Goal: Contribute content

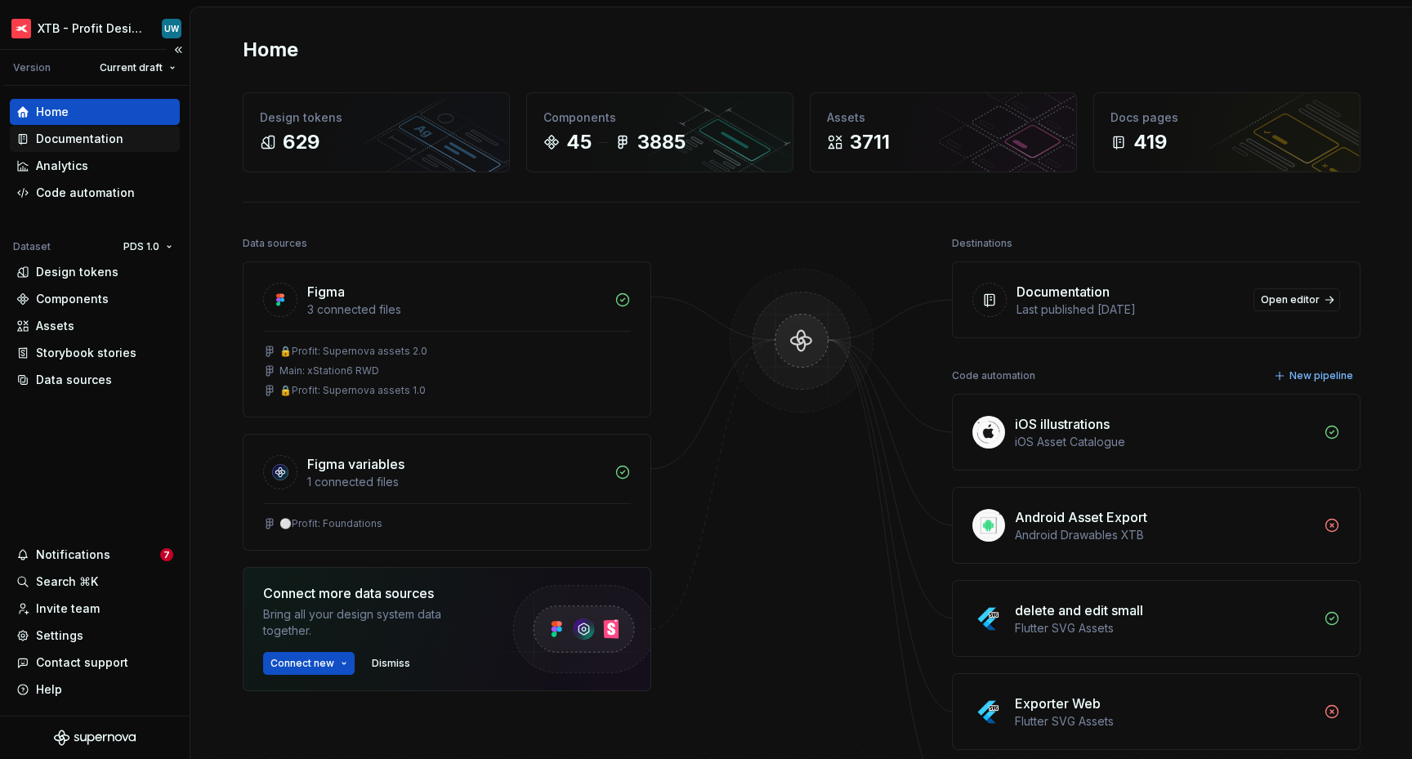
click at [79, 138] on div "Documentation" at bounding box center [79, 139] width 87 height 16
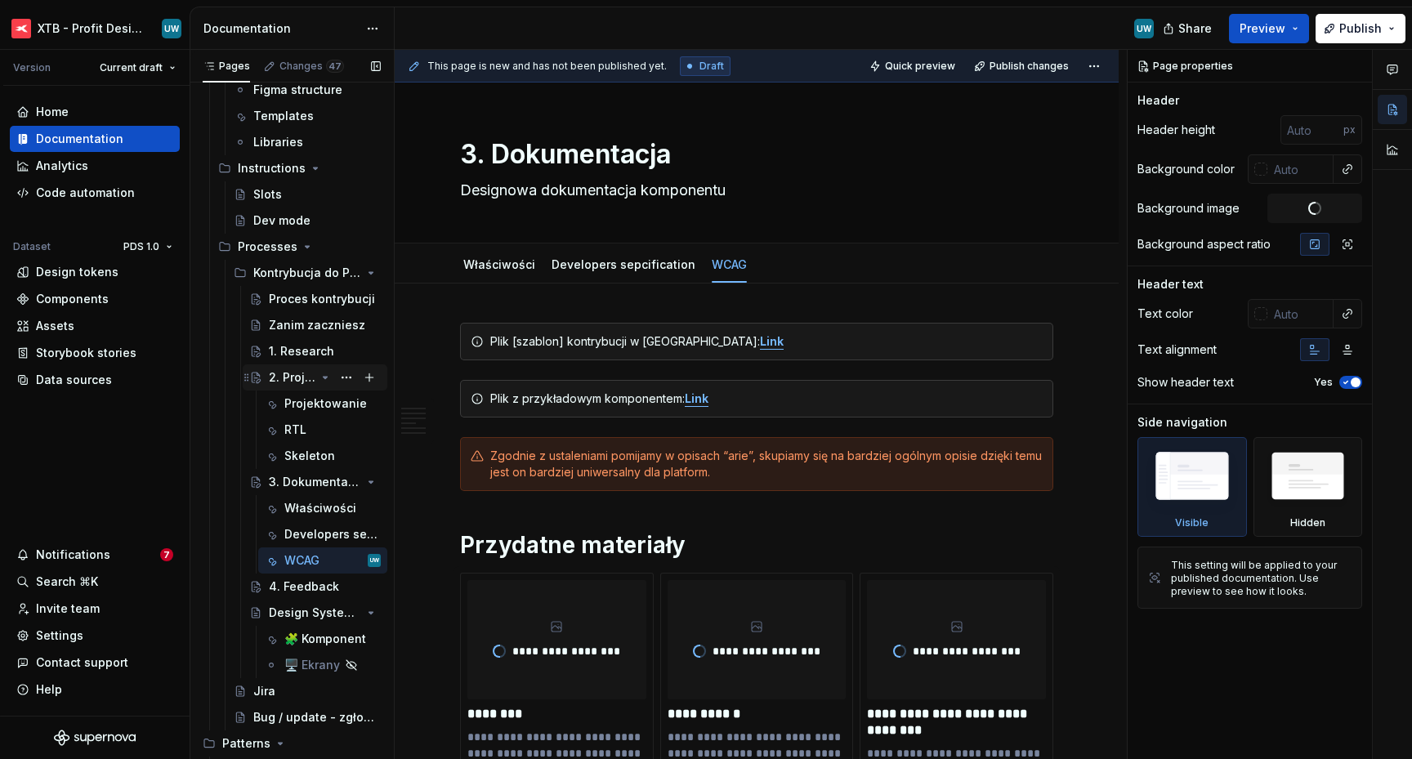
scroll to position [349, 0]
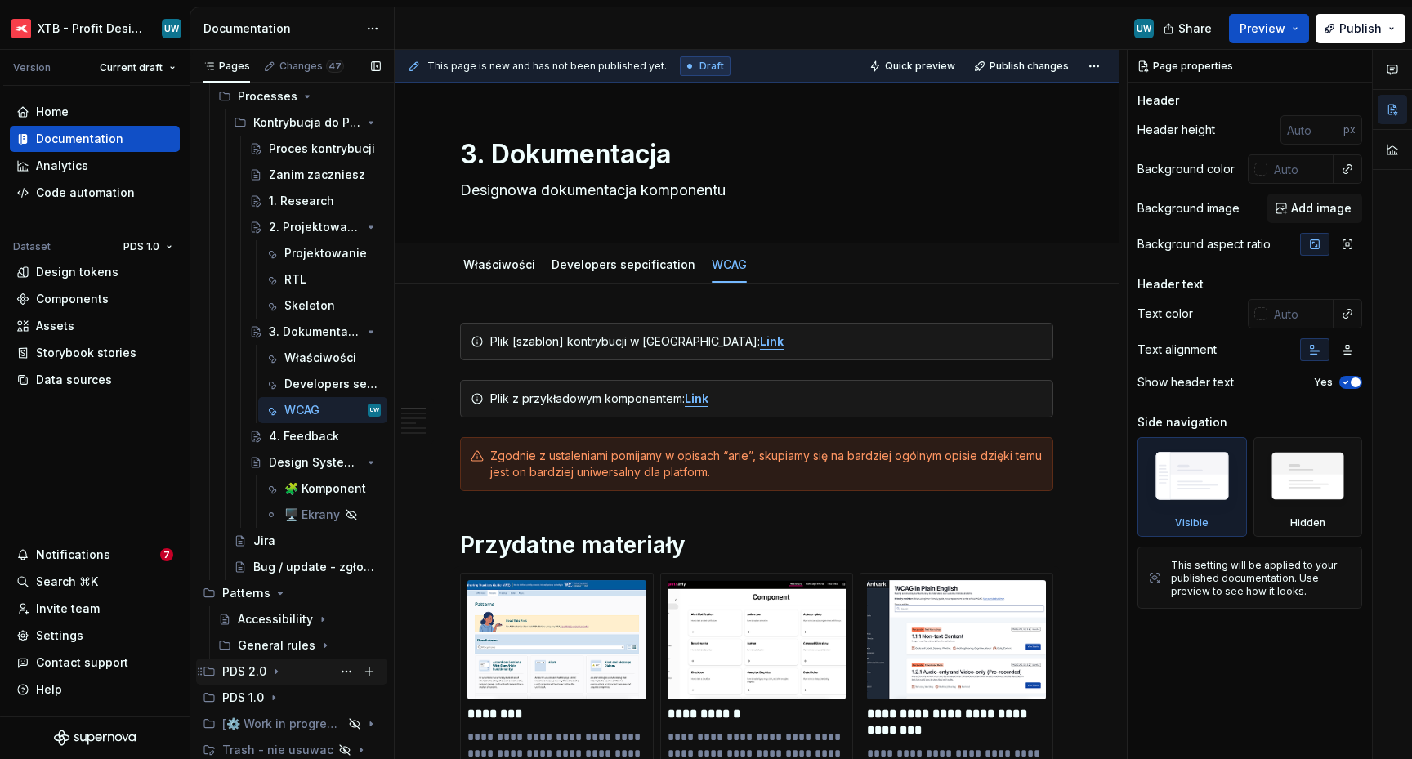
click at [272, 674] on icon "Page tree" at bounding box center [276, 671] width 13 height 13
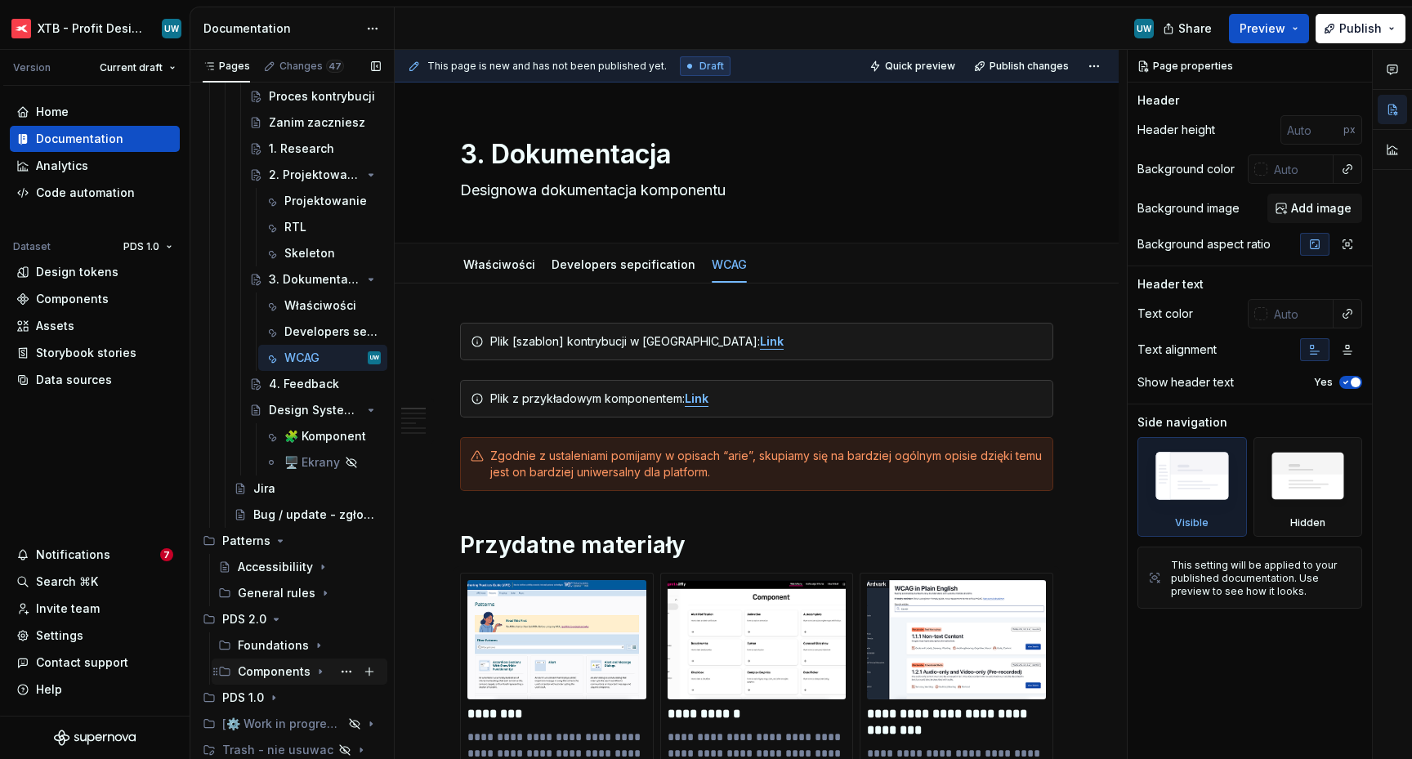
click at [273, 665] on div "Components" at bounding box center [274, 671] width 73 height 16
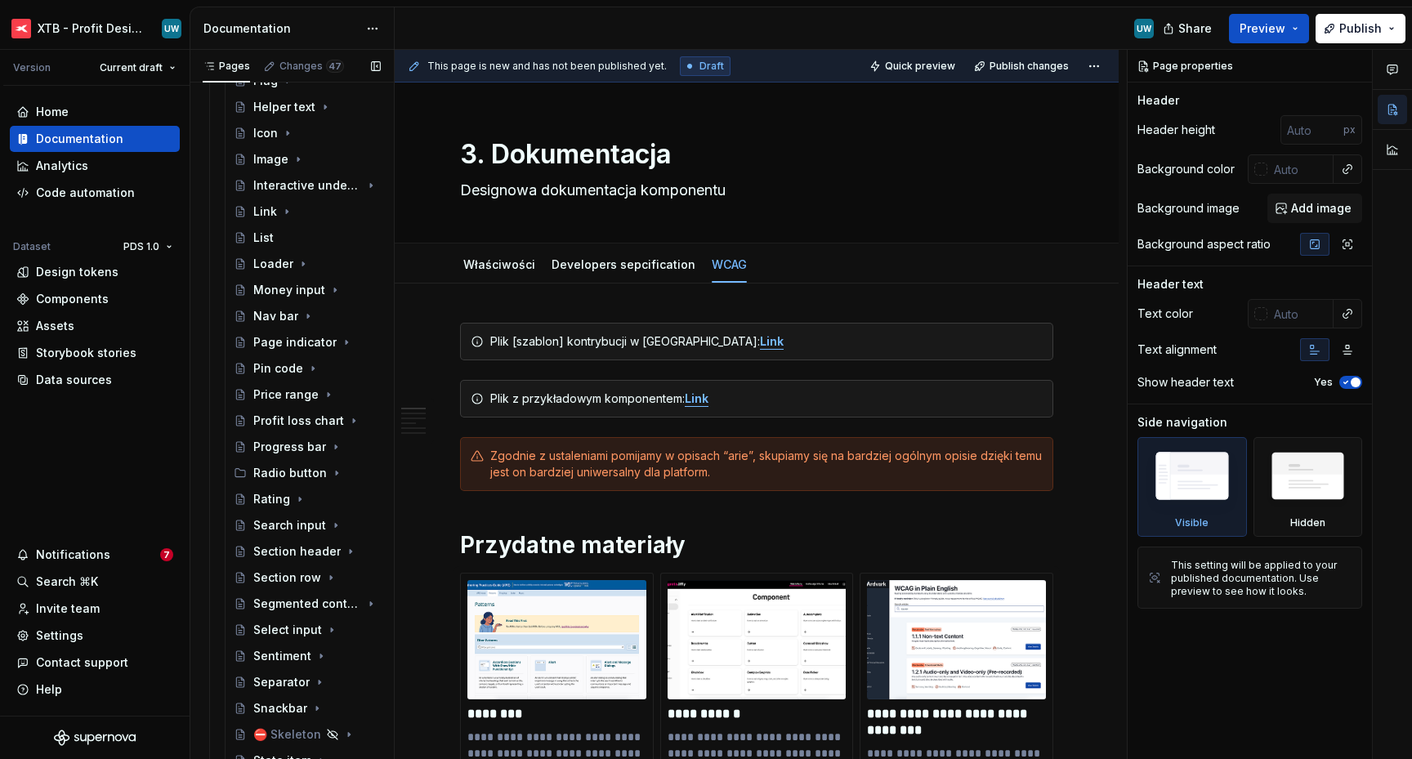
scroll to position [1865, 0]
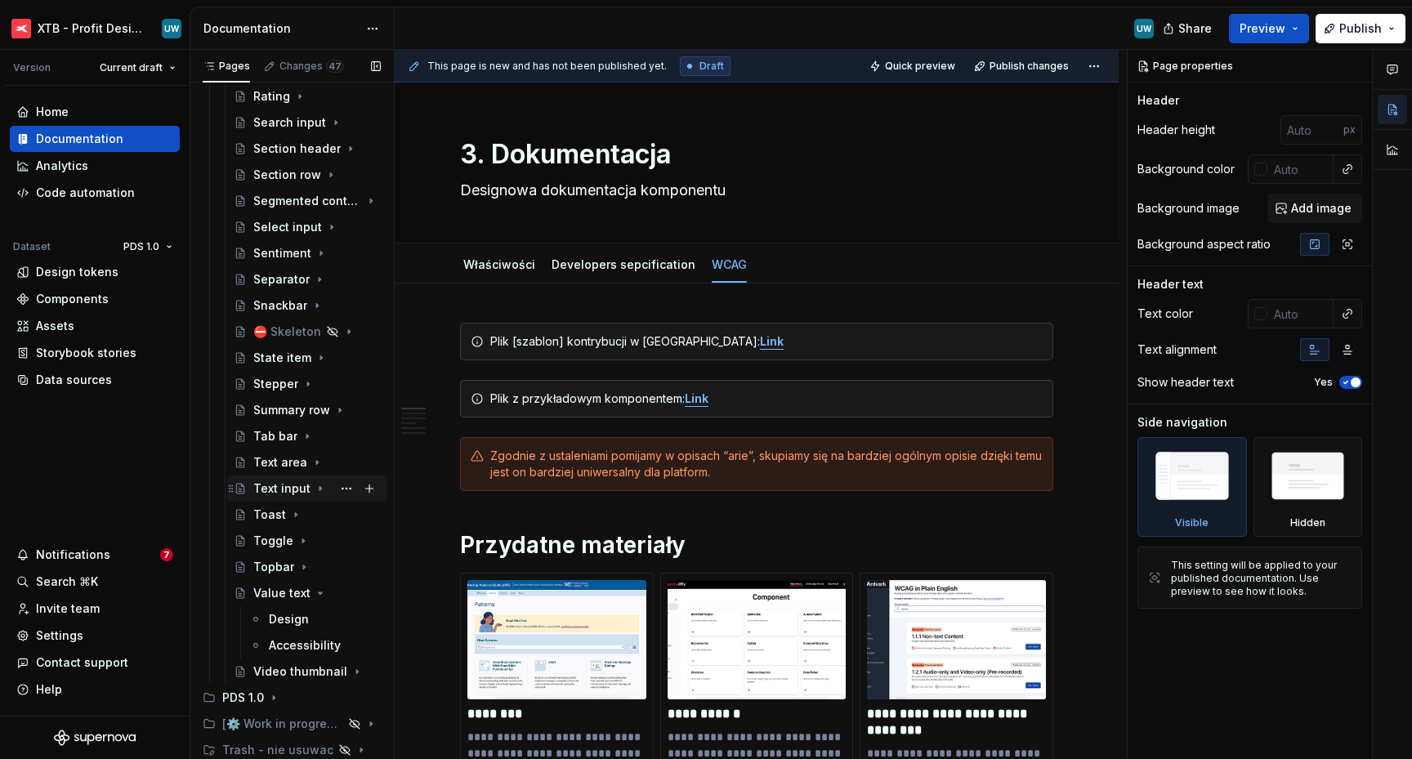
click at [268, 494] on div "Text input" at bounding box center [281, 488] width 57 height 16
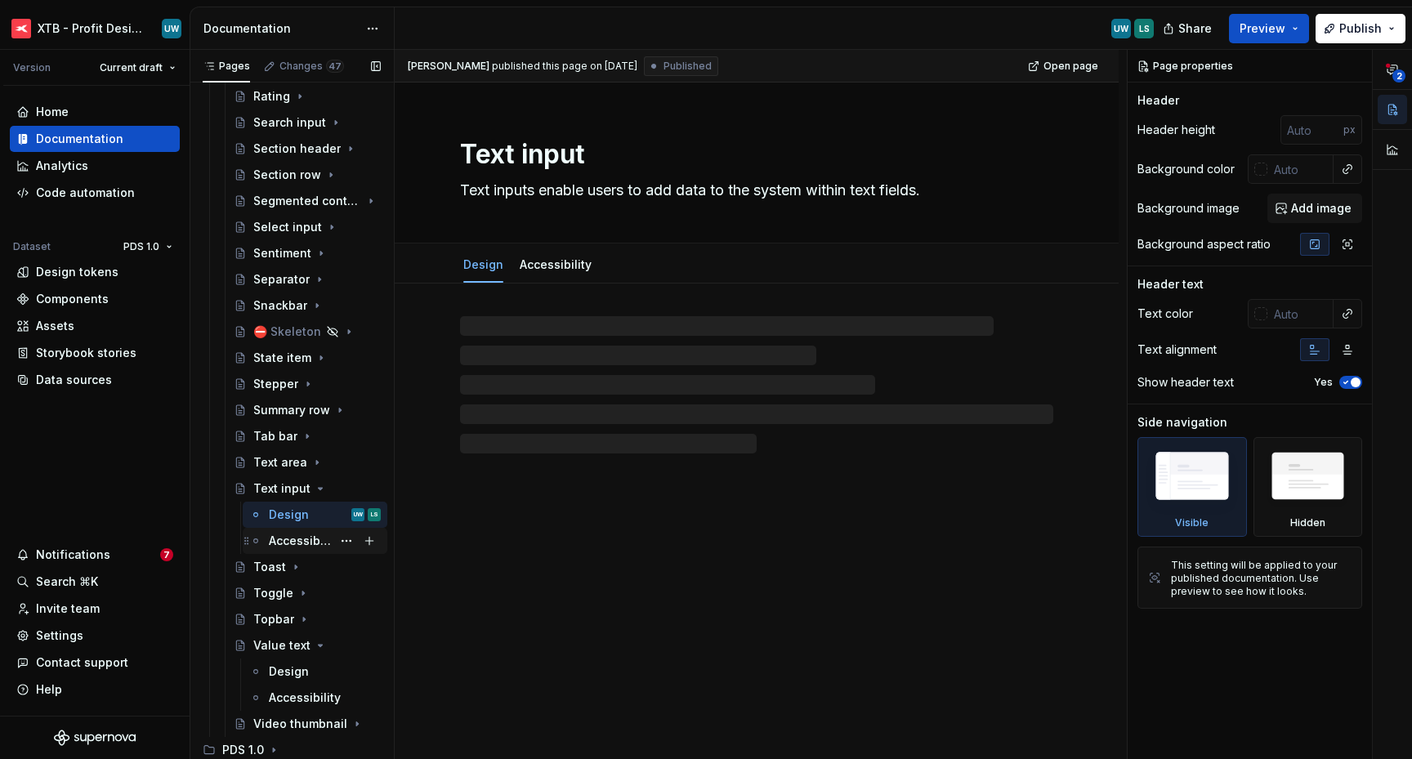
click at [274, 540] on div "Accessibility" at bounding box center [300, 541] width 63 height 16
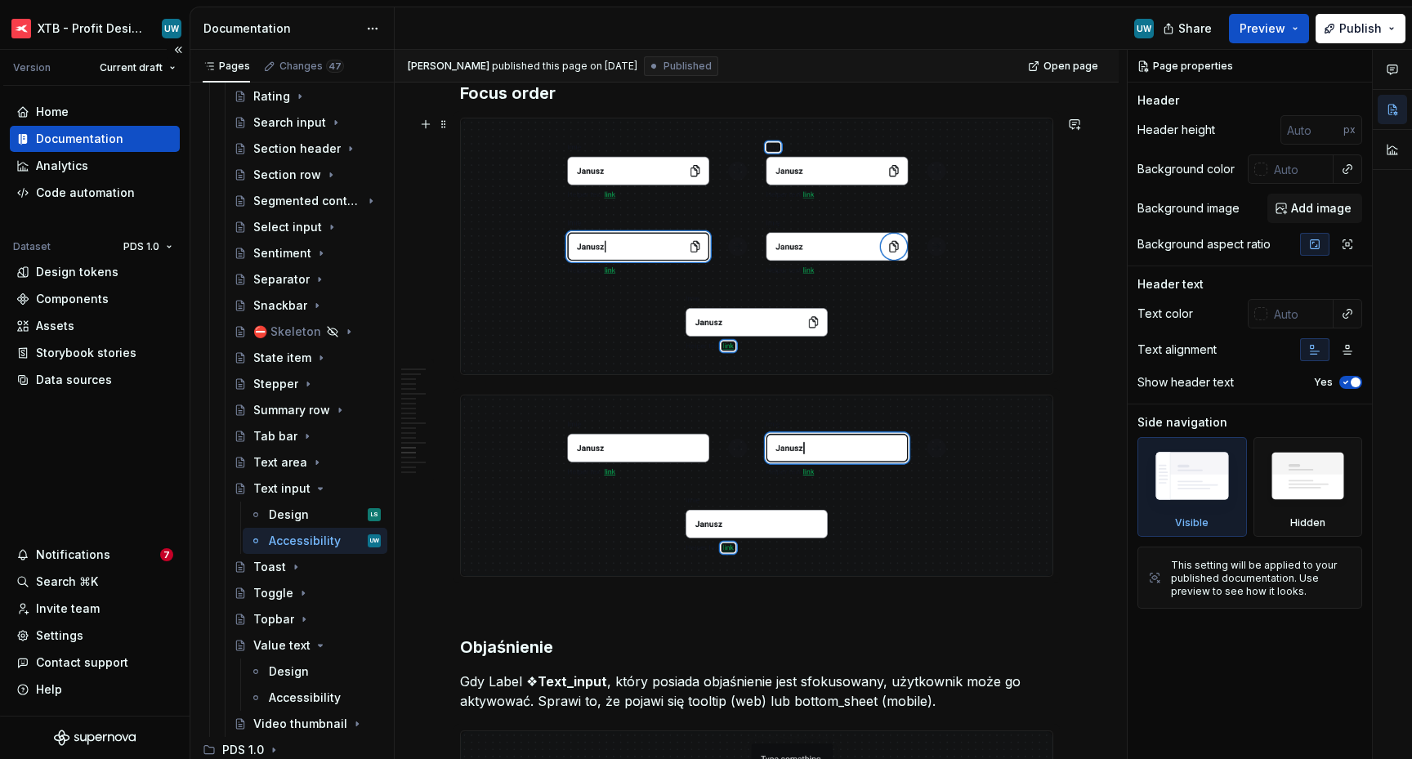
scroll to position [5057, 0]
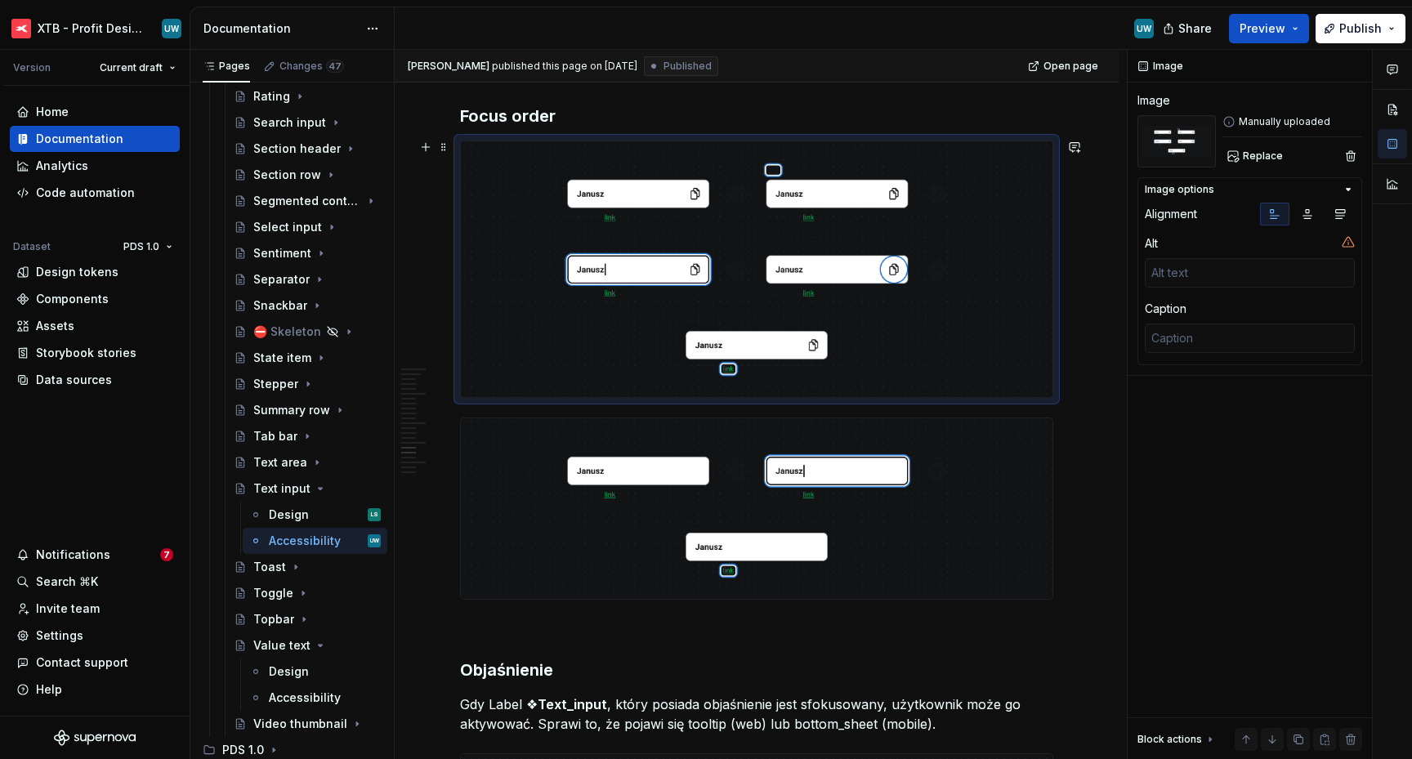
click at [788, 240] on img at bounding box center [756, 269] width 591 height 256
click at [1260, 158] on span "Replace" at bounding box center [1262, 155] width 40 height 13
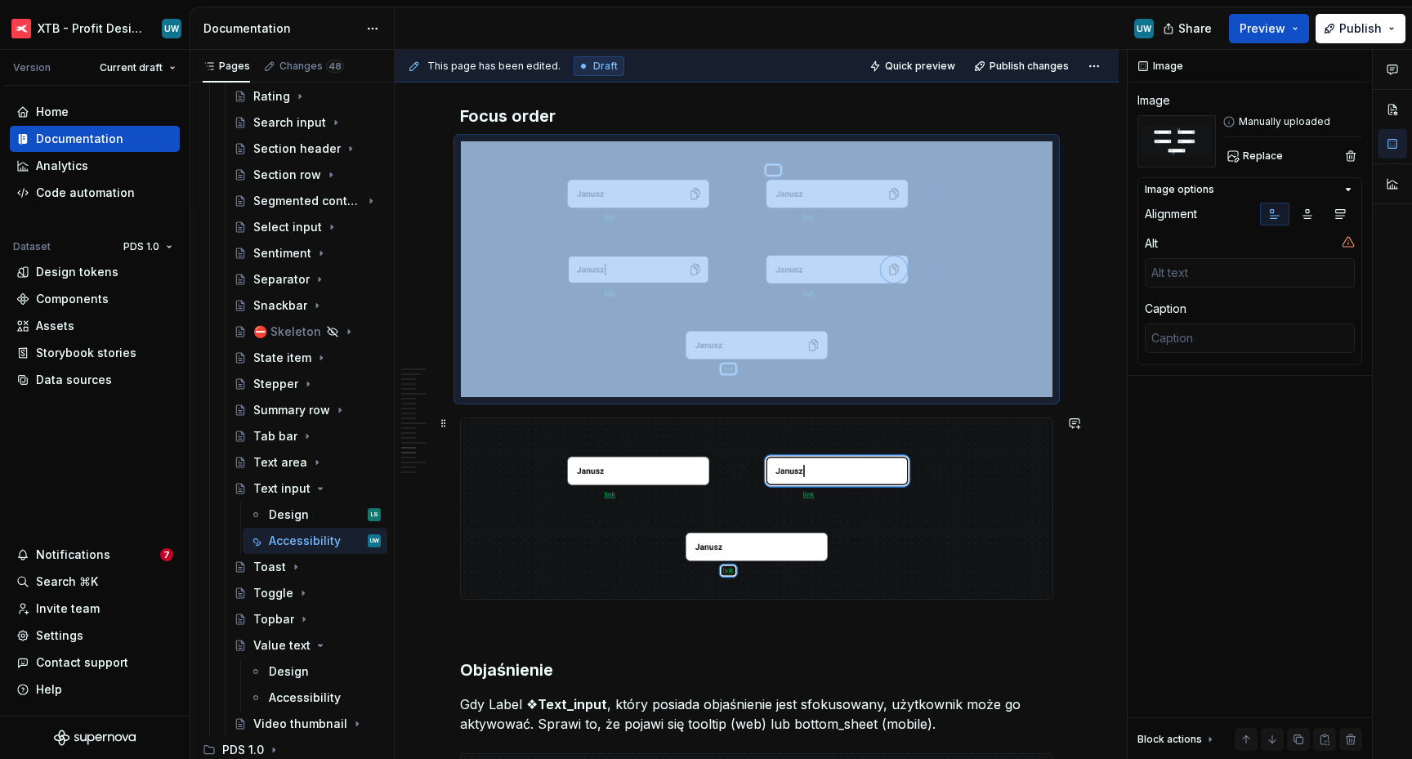
click at [674, 515] on img at bounding box center [756, 508] width 591 height 180
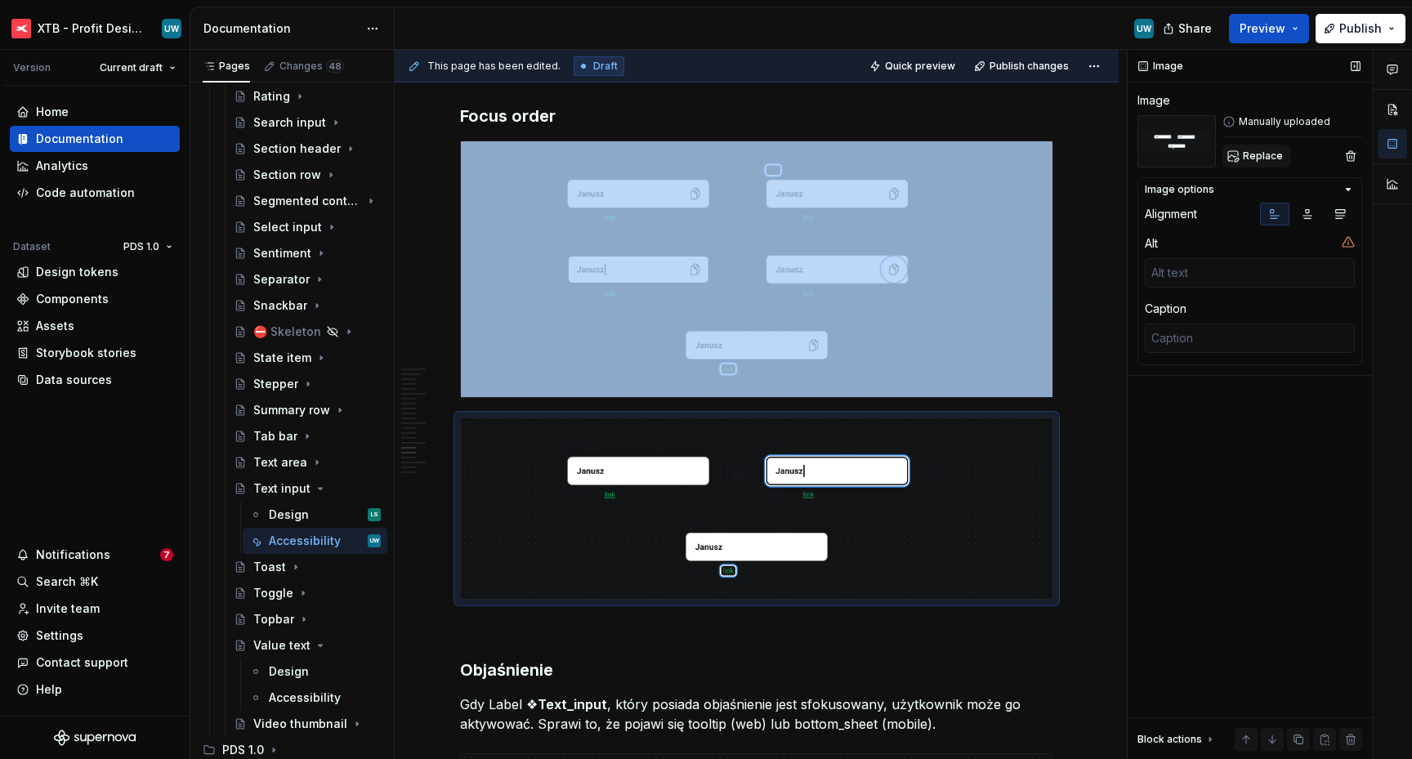
click at [1252, 155] on span "Replace" at bounding box center [1262, 155] width 40 height 13
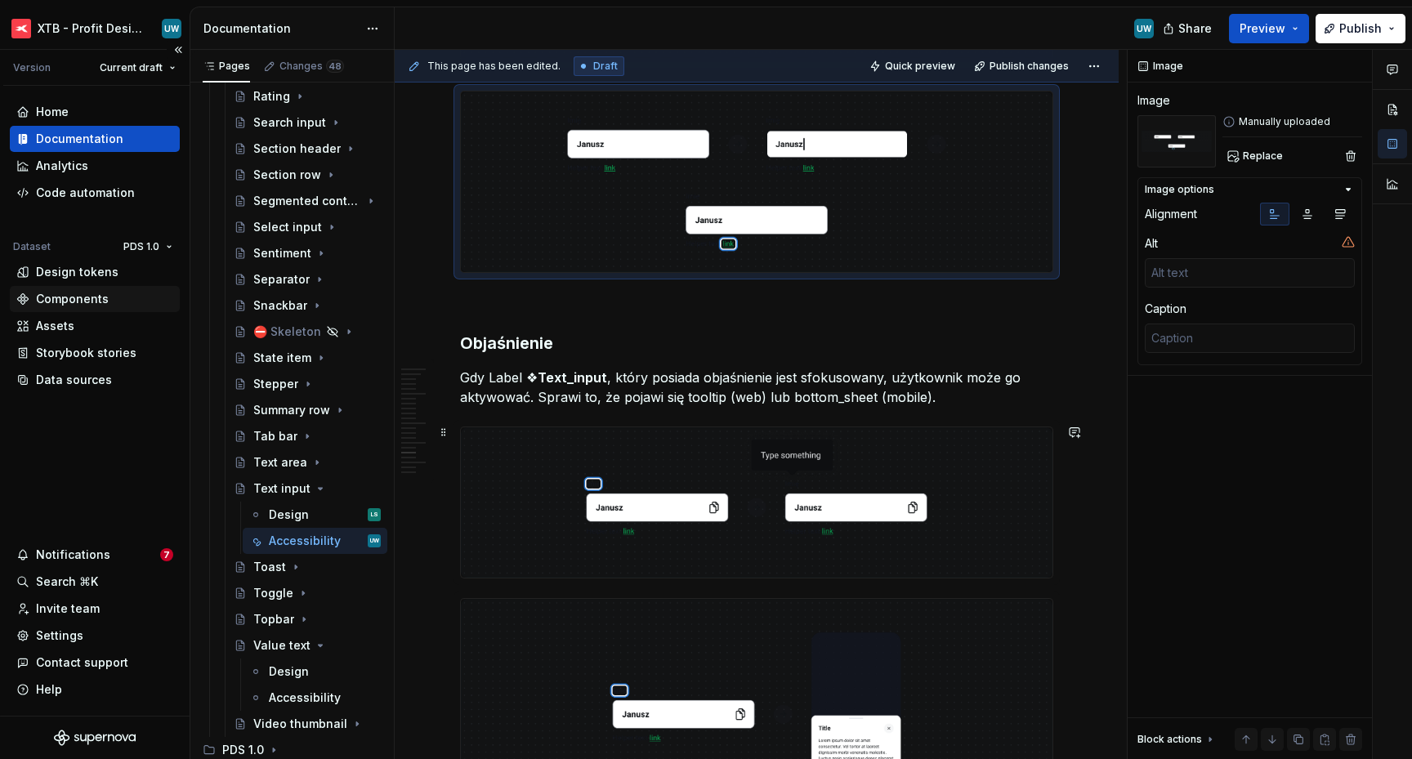
scroll to position [5402, 0]
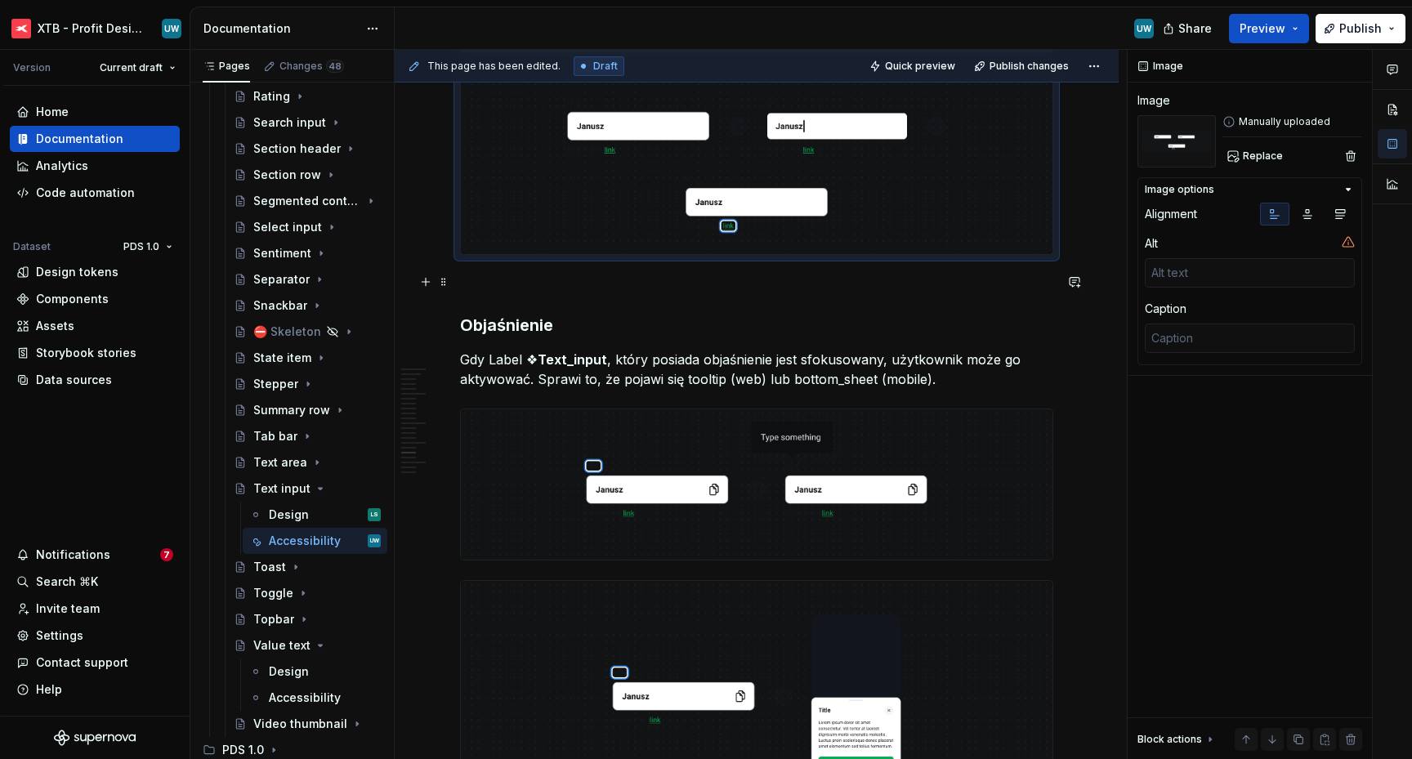
type textarea "*"
click at [609, 285] on p at bounding box center [756, 284] width 593 height 20
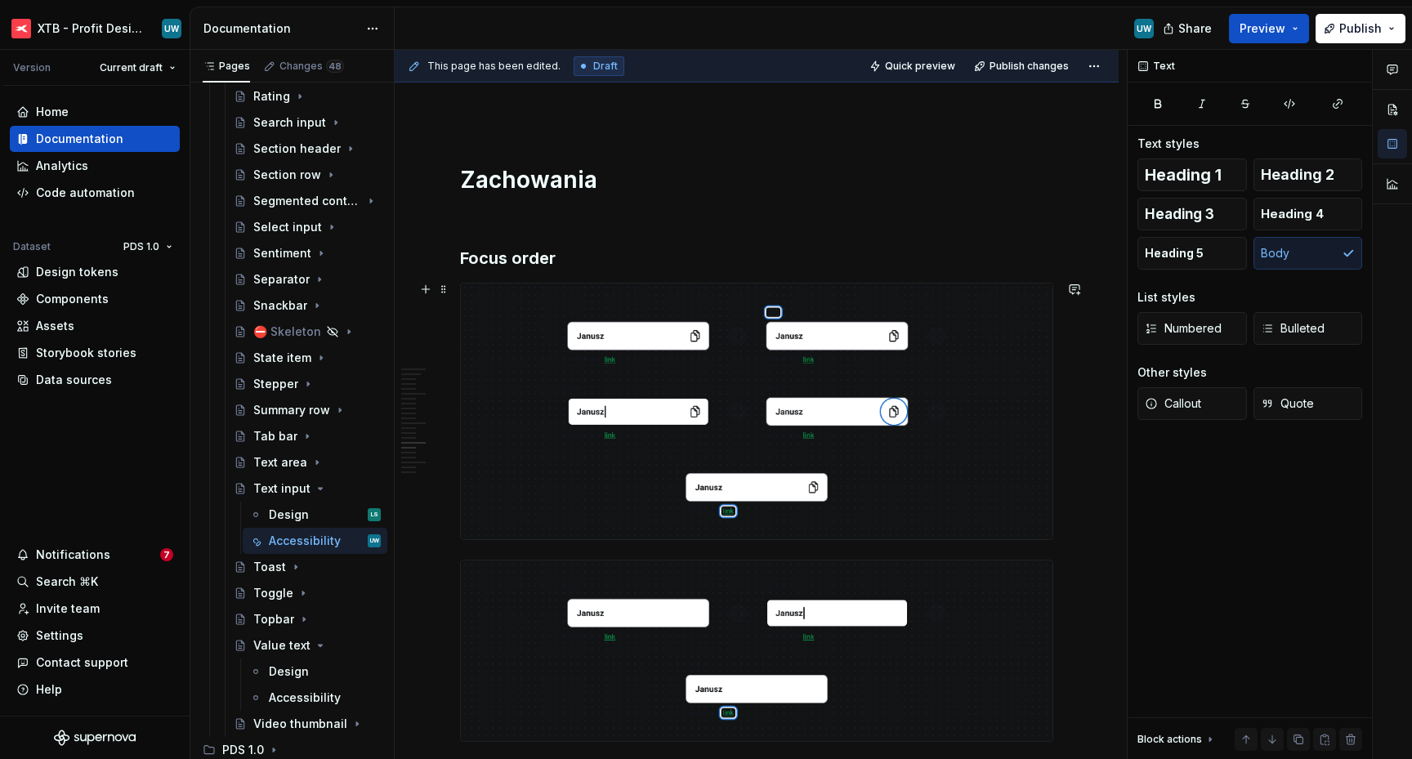
scroll to position [4919, 0]
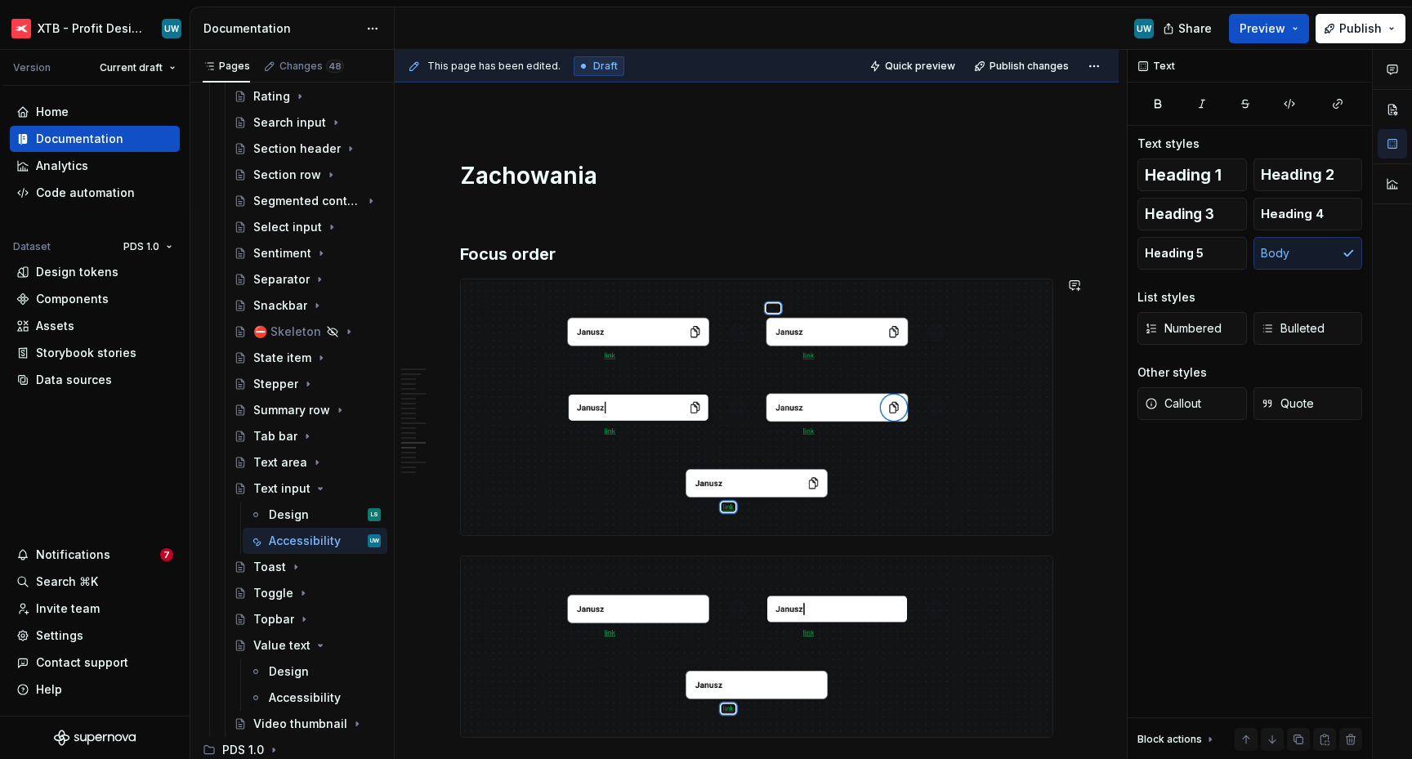
click at [566, 257] on h3 "Focus order" at bounding box center [756, 254] width 593 height 23
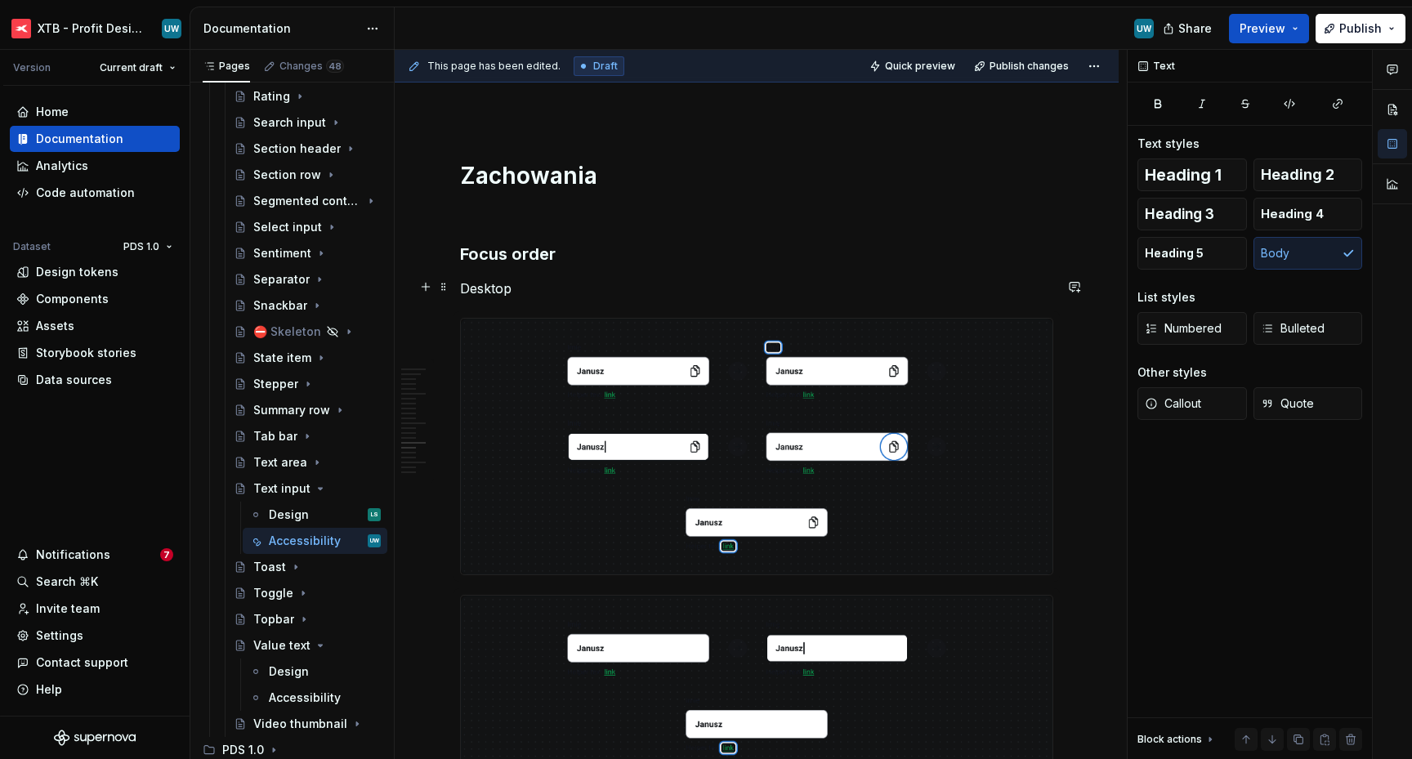
click at [482, 288] on p "Desktop" at bounding box center [756, 289] width 593 height 20
click at [579, 288] on p "Desktop" at bounding box center [756, 289] width 593 height 20
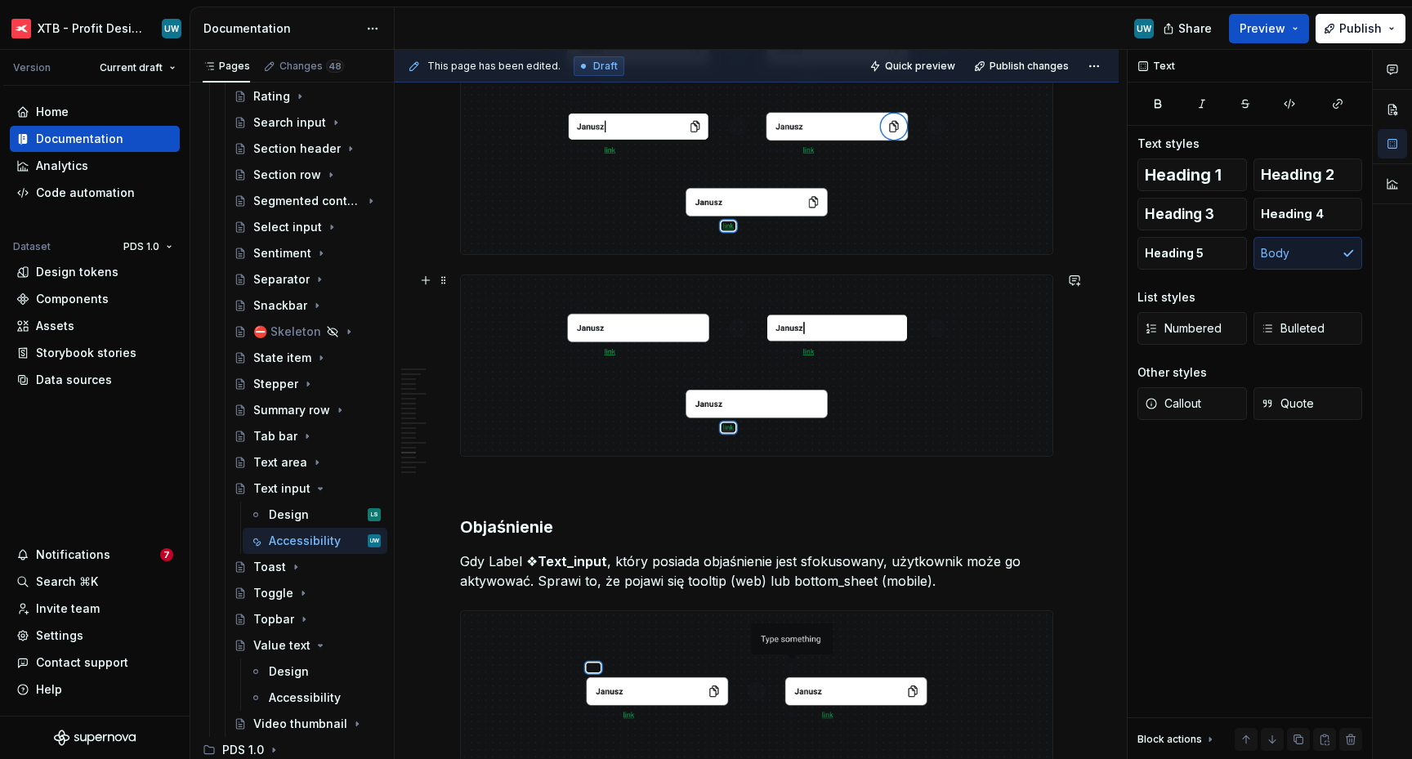
scroll to position [5432, 0]
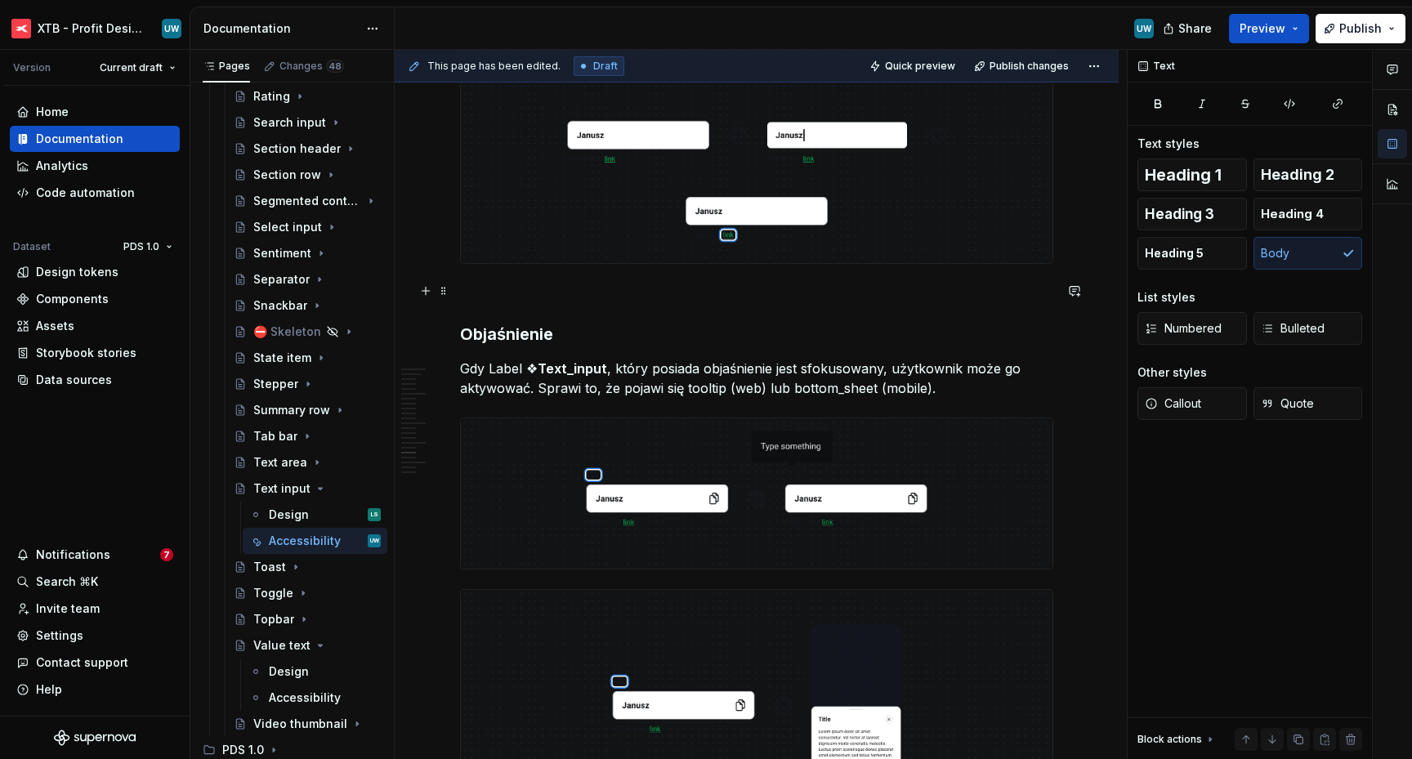
click at [507, 283] on p at bounding box center [756, 293] width 593 height 20
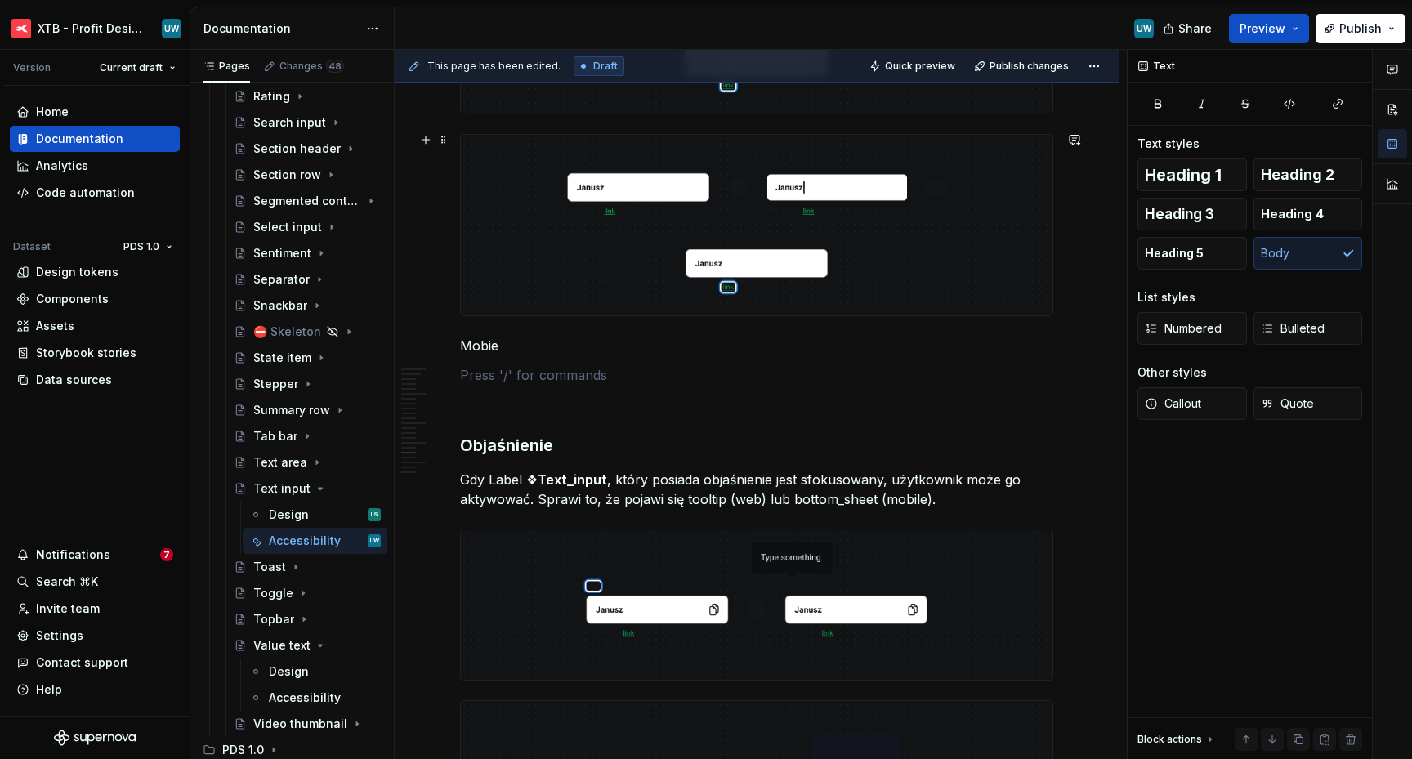
scroll to position [5376, 0]
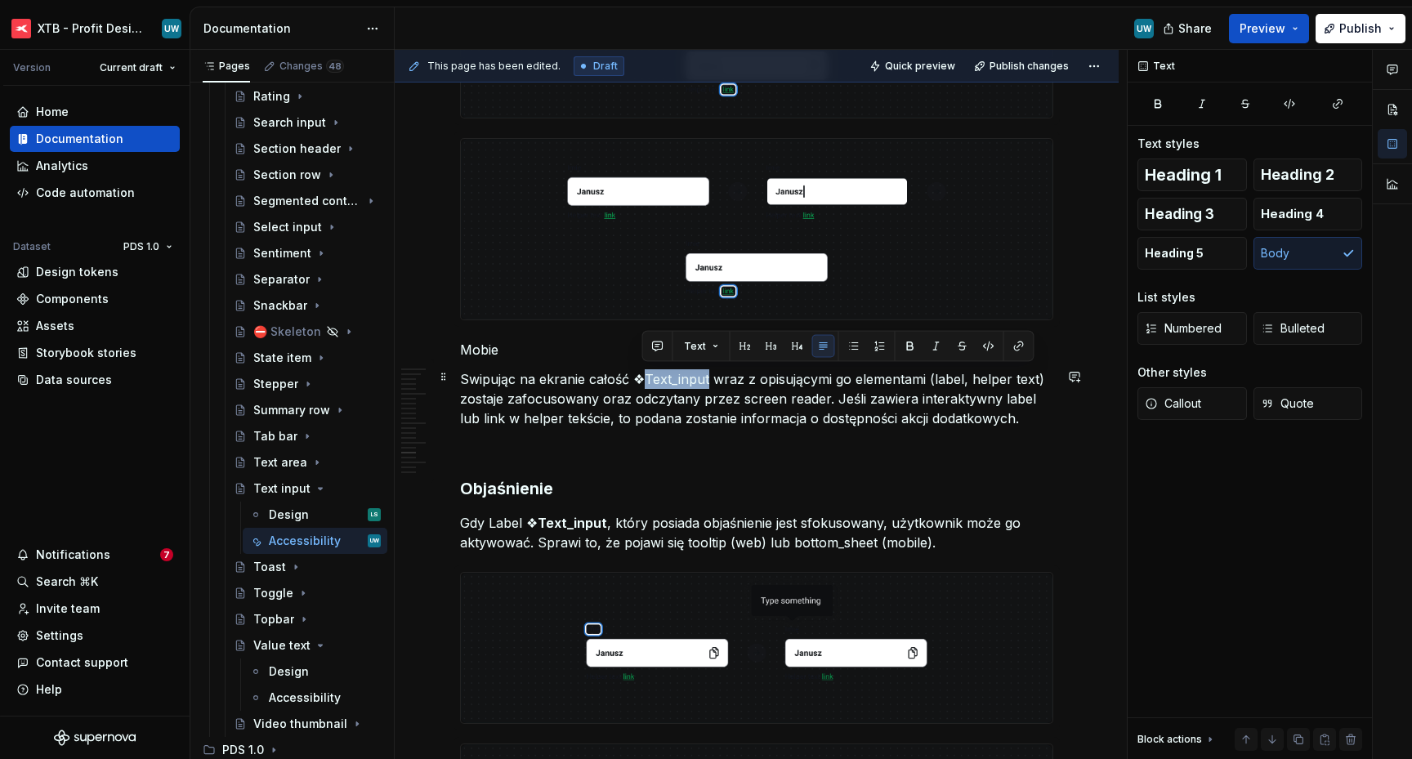
drag, startPoint x: 641, startPoint y: 375, endPoint x: 707, endPoint y: 377, distance: 65.4
click at [707, 377] on p "Swipując na ekranie całość ❖Text_input wraz z opisującymi go elementami (label,…" at bounding box center [756, 398] width 593 height 59
click at [914, 345] on button "button" at bounding box center [910, 346] width 23 height 23
click at [576, 438] on p at bounding box center [756, 448] width 593 height 20
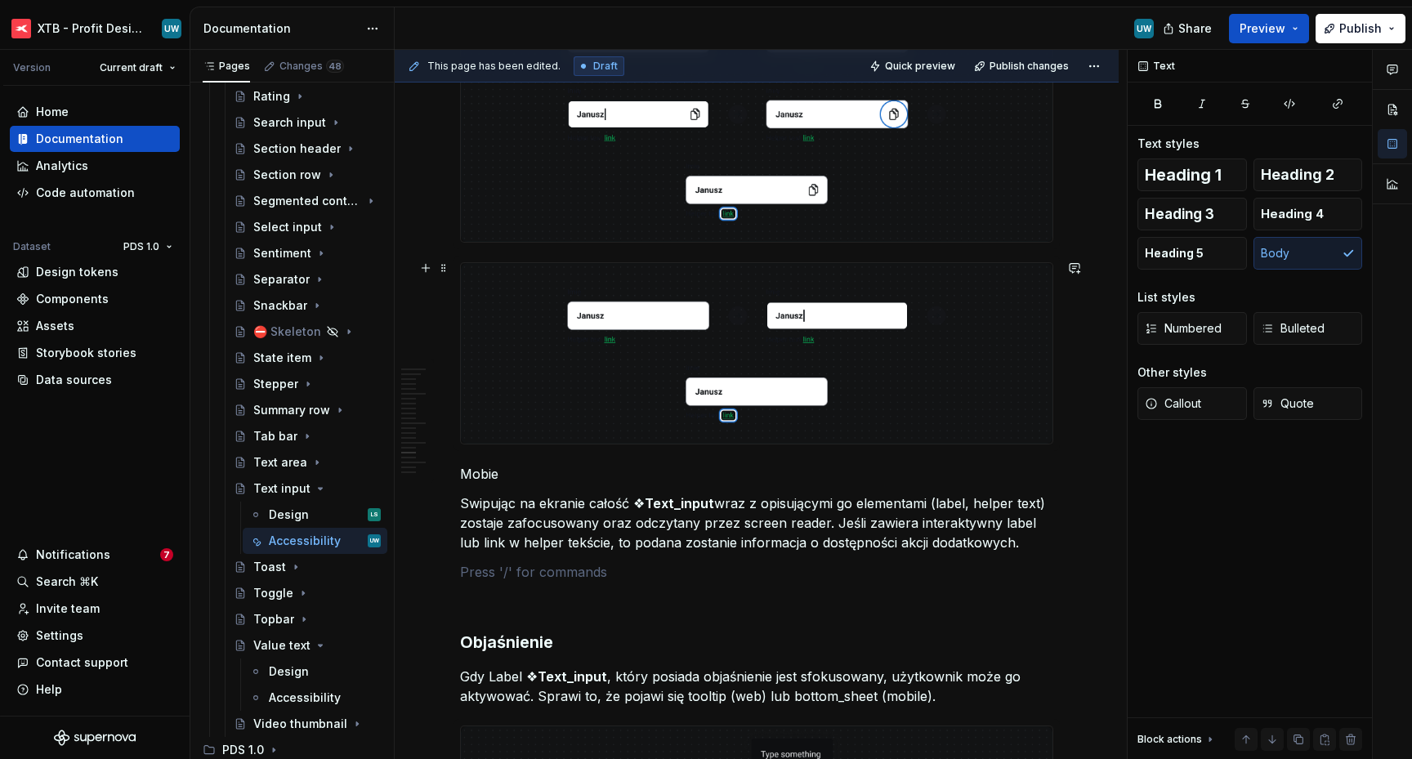
scroll to position [5088, 0]
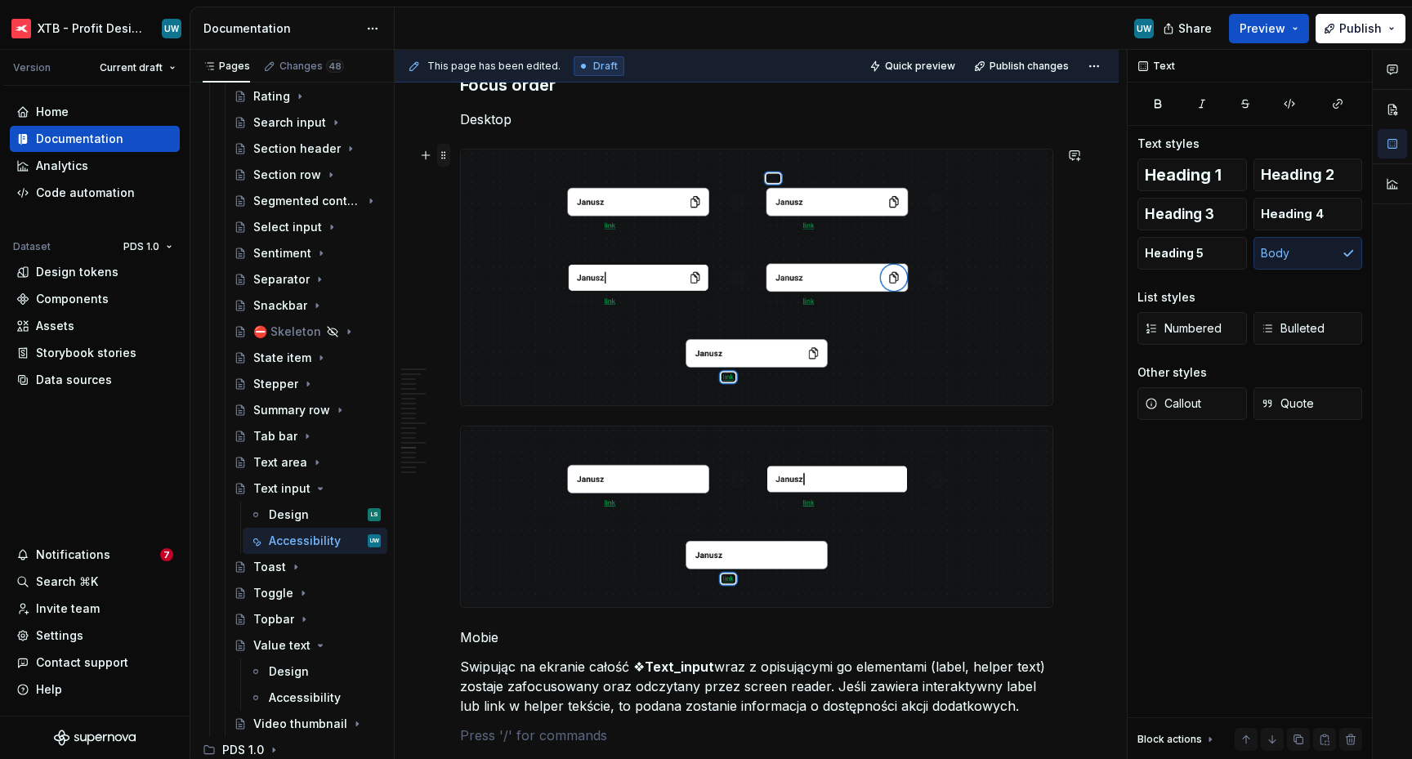
click at [447, 158] on span at bounding box center [443, 155] width 13 height 23
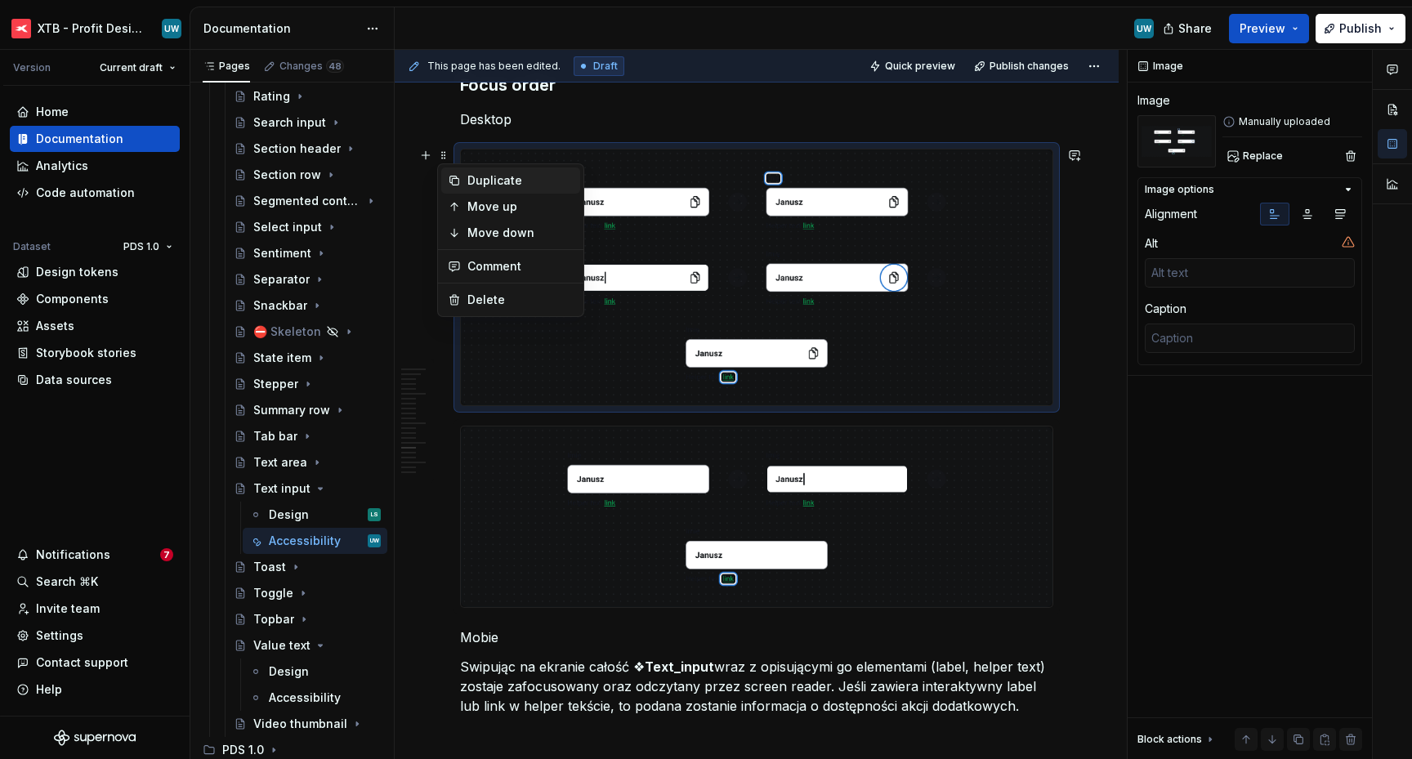
click at [463, 180] on div "Duplicate" at bounding box center [510, 180] width 139 height 26
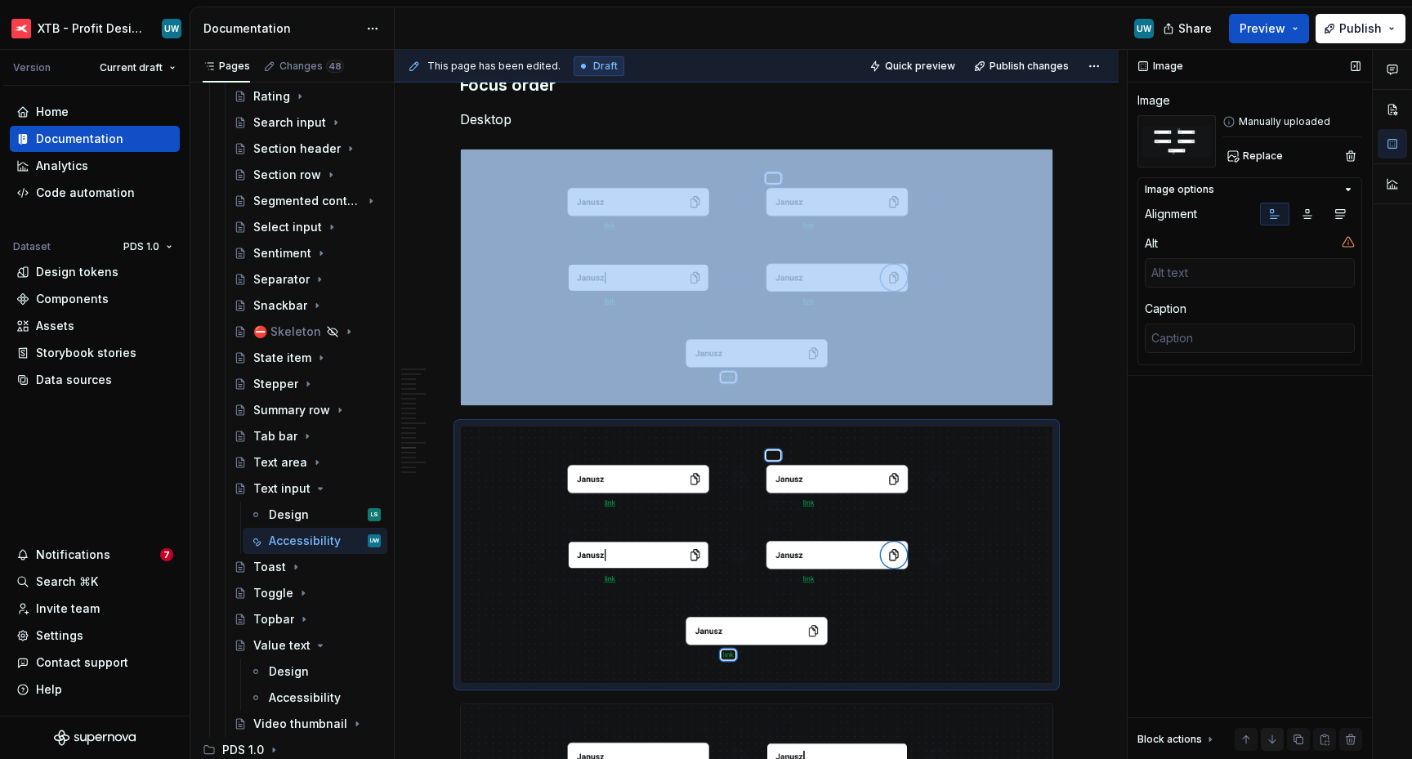
click at [1275, 738] on button "button" at bounding box center [1271, 739] width 23 height 23
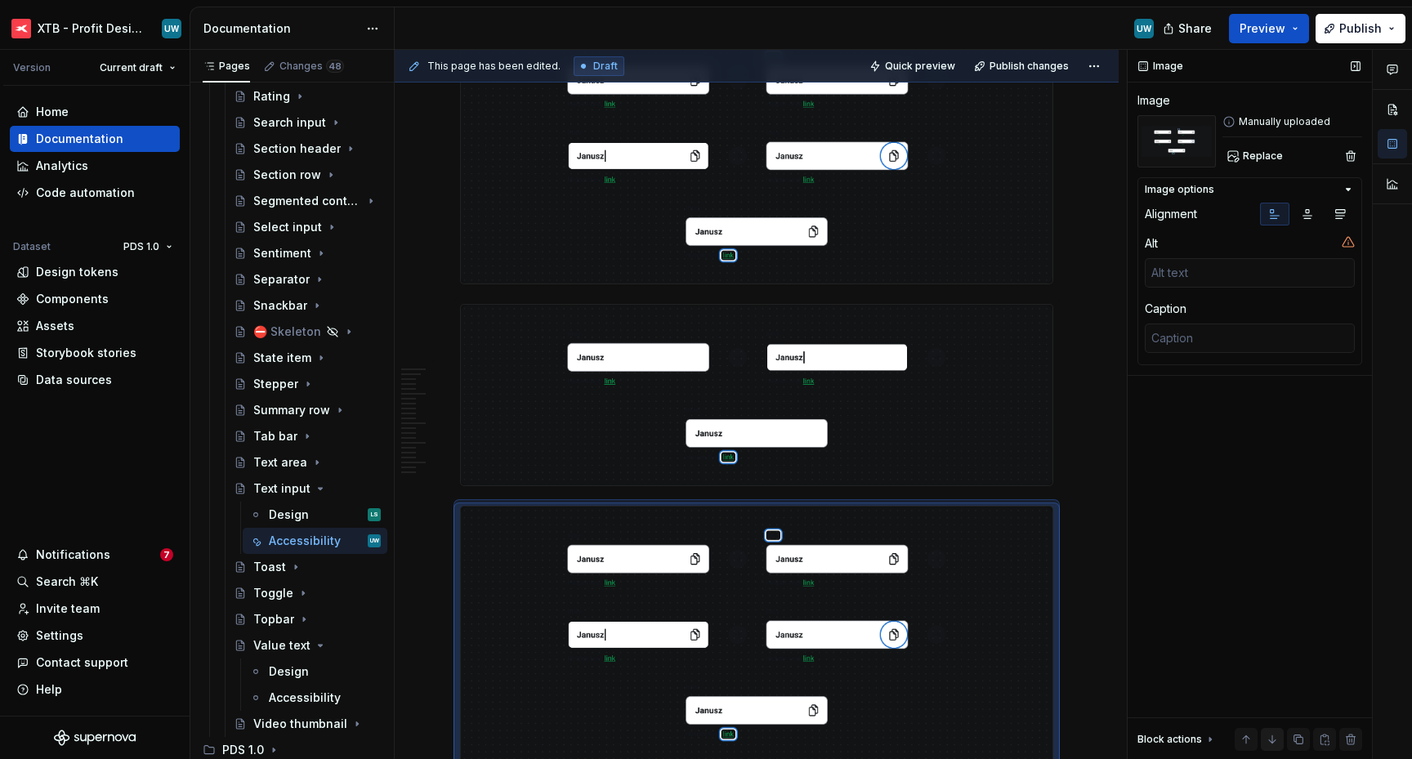
click at [1275, 738] on button "button" at bounding box center [1271, 739] width 23 height 23
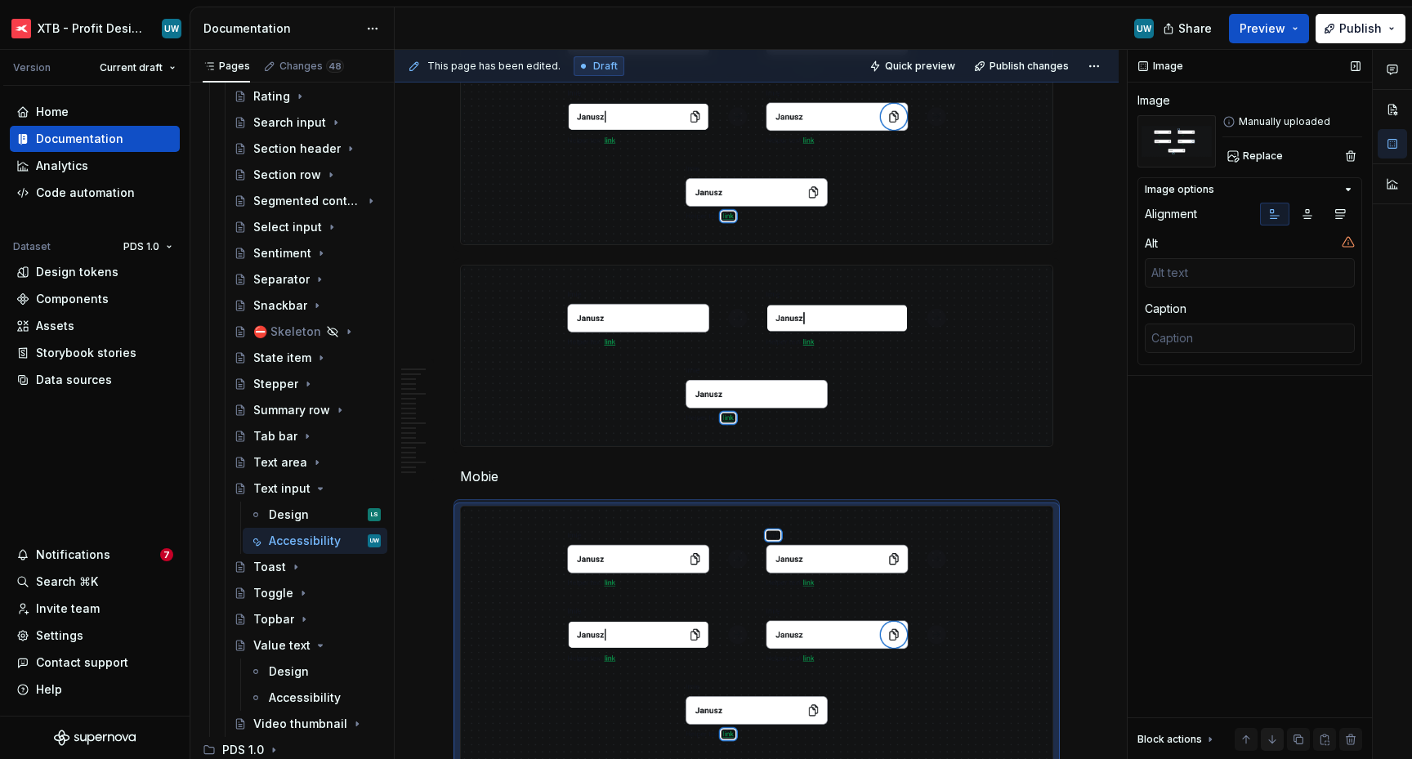
click at [1275, 738] on button "button" at bounding box center [1271, 739] width 23 height 23
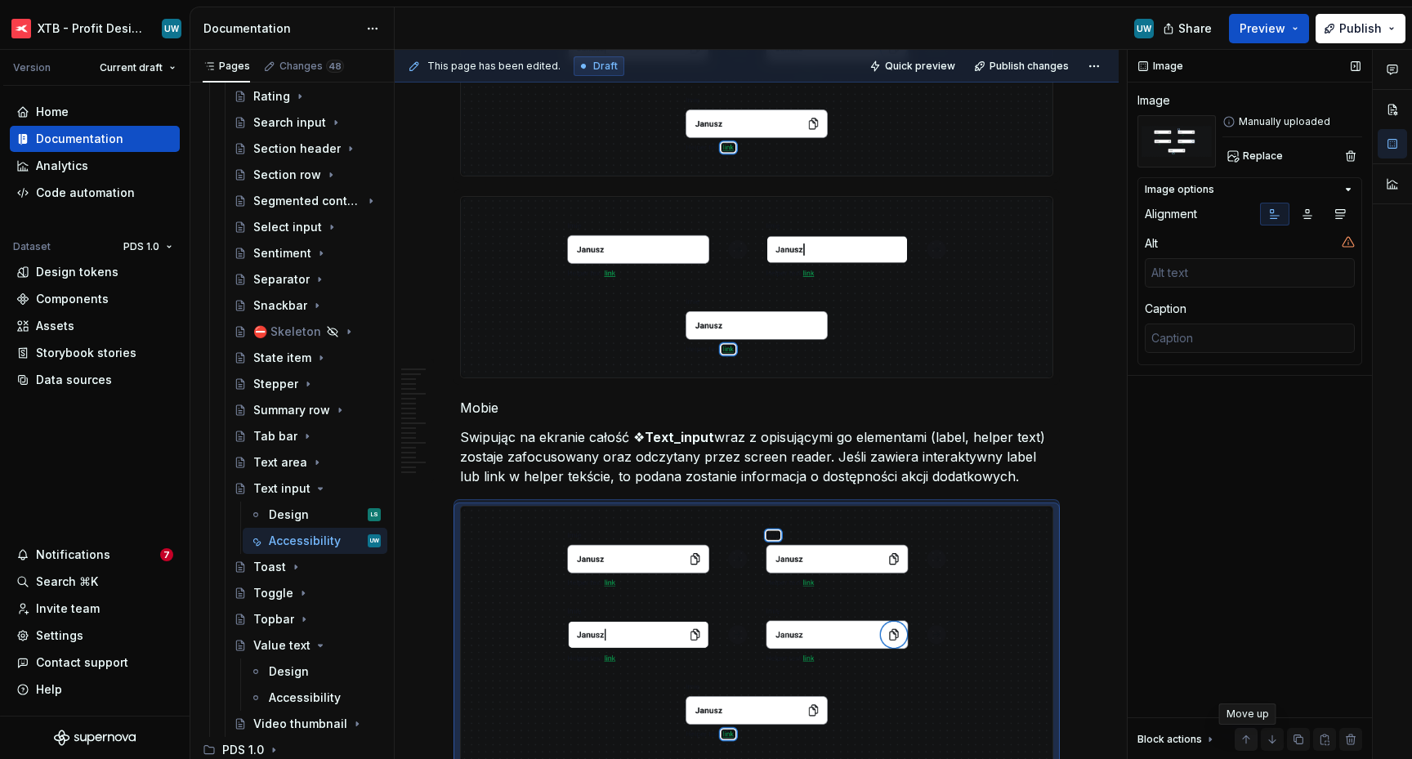
click at [1243, 736] on button "button" at bounding box center [1245, 739] width 23 height 23
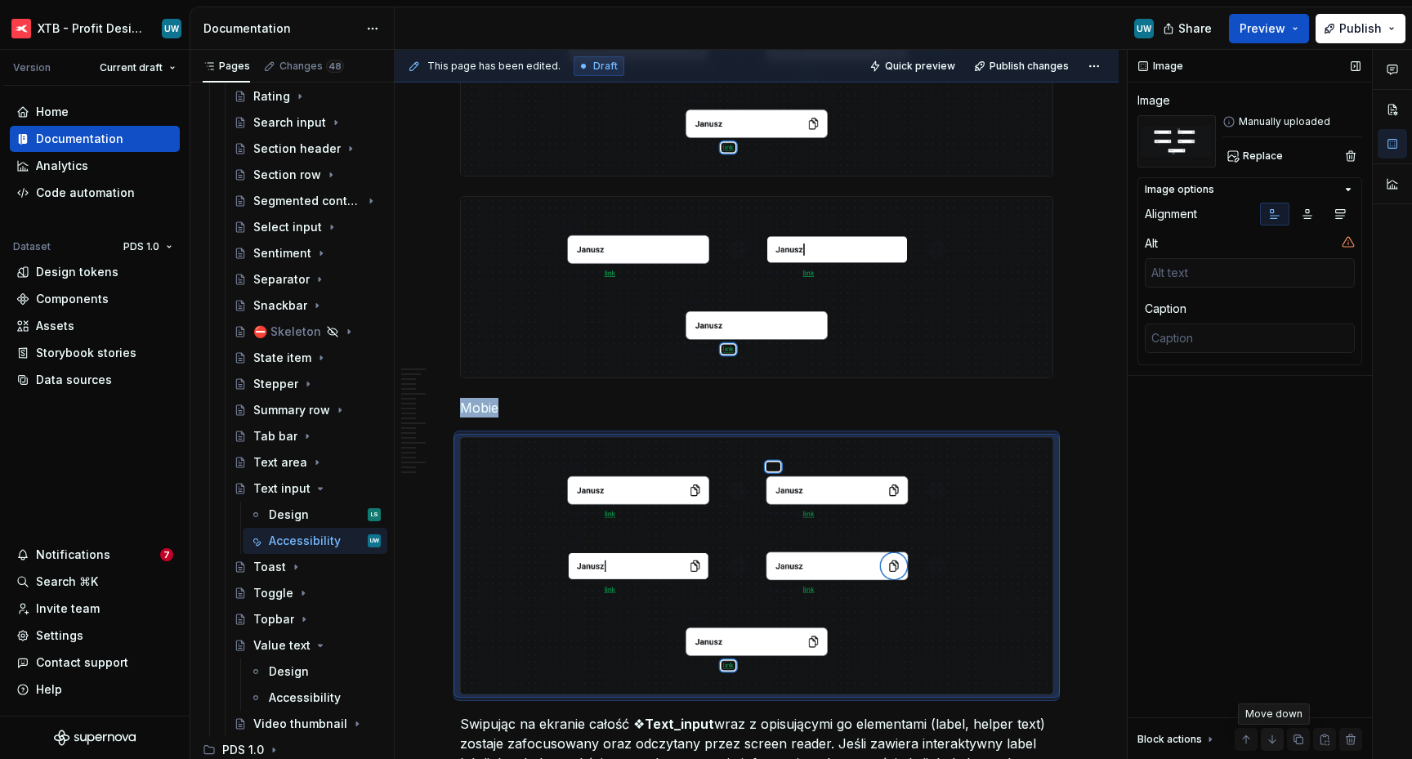
click at [1270, 737] on button "button" at bounding box center [1271, 739] width 23 height 23
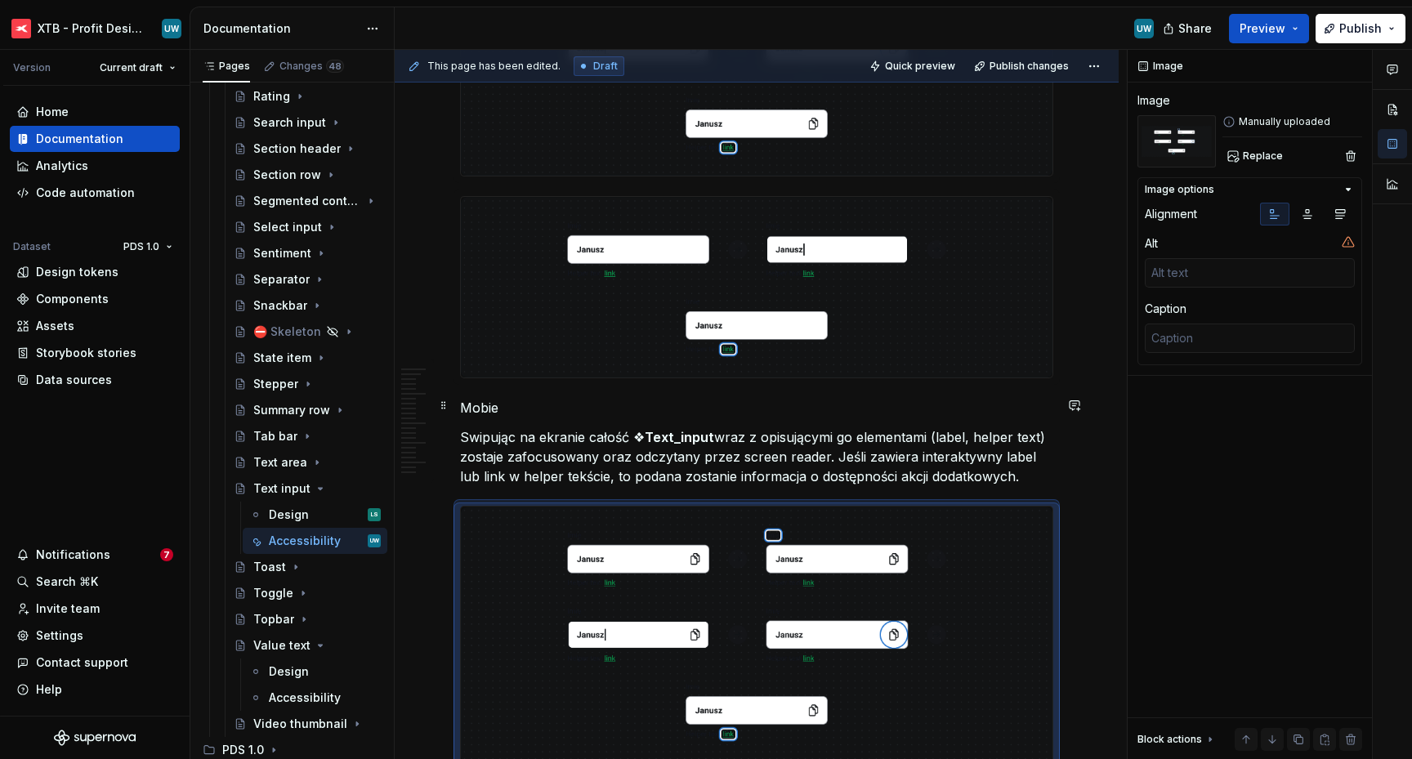
click at [487, 405] on p "Mobie" at bounding box center [756, 408] width 593 height 20
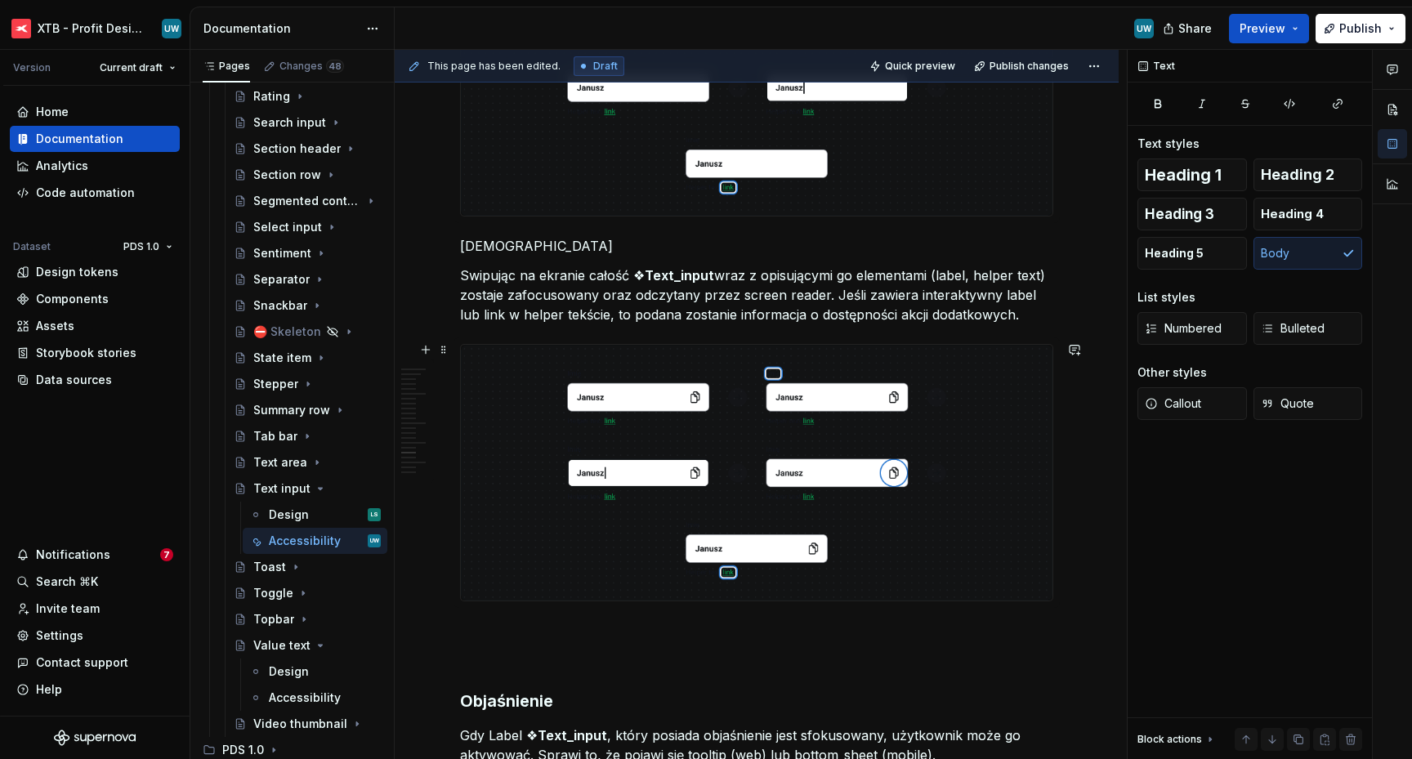
scroll to position [5485, 0]
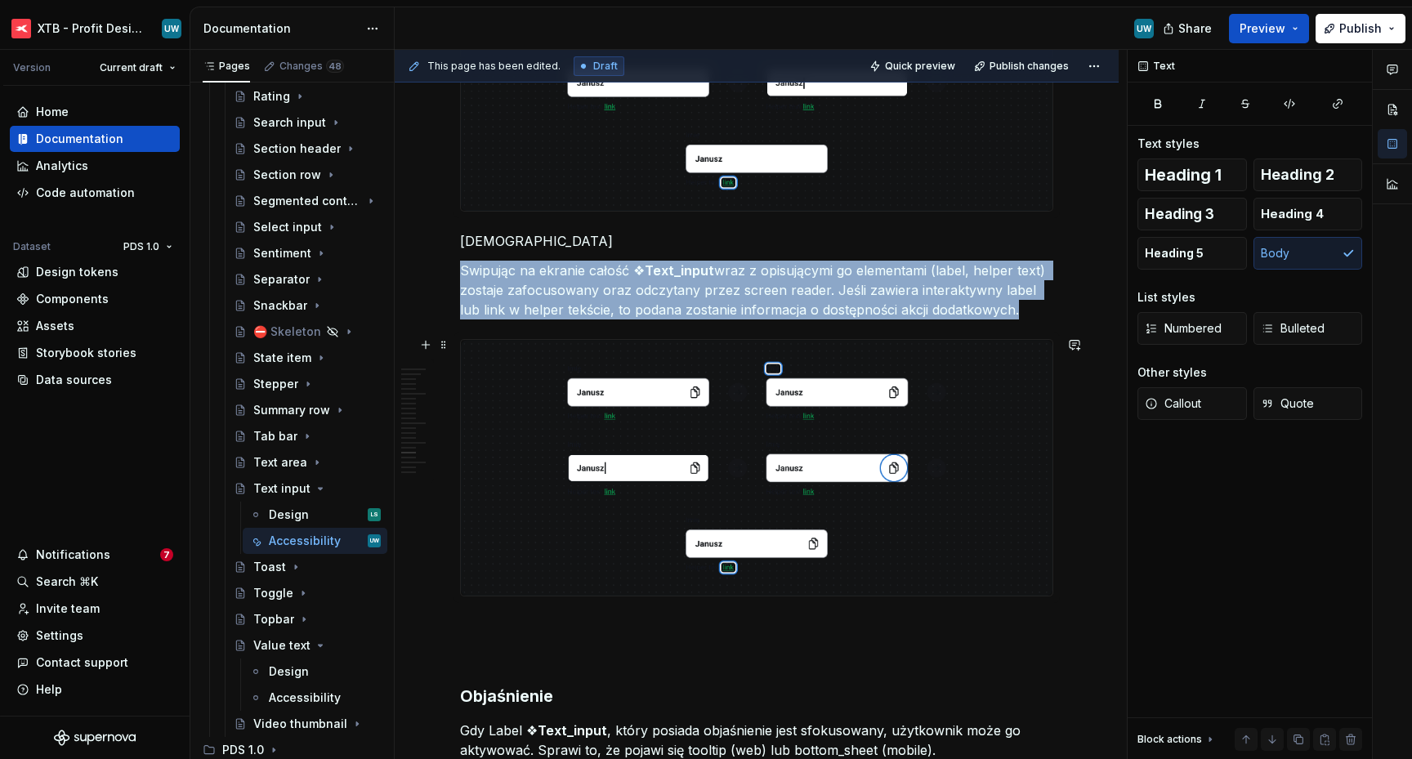
click at [622, 486] on img at bounding box center [756, 468] width 591 height 256
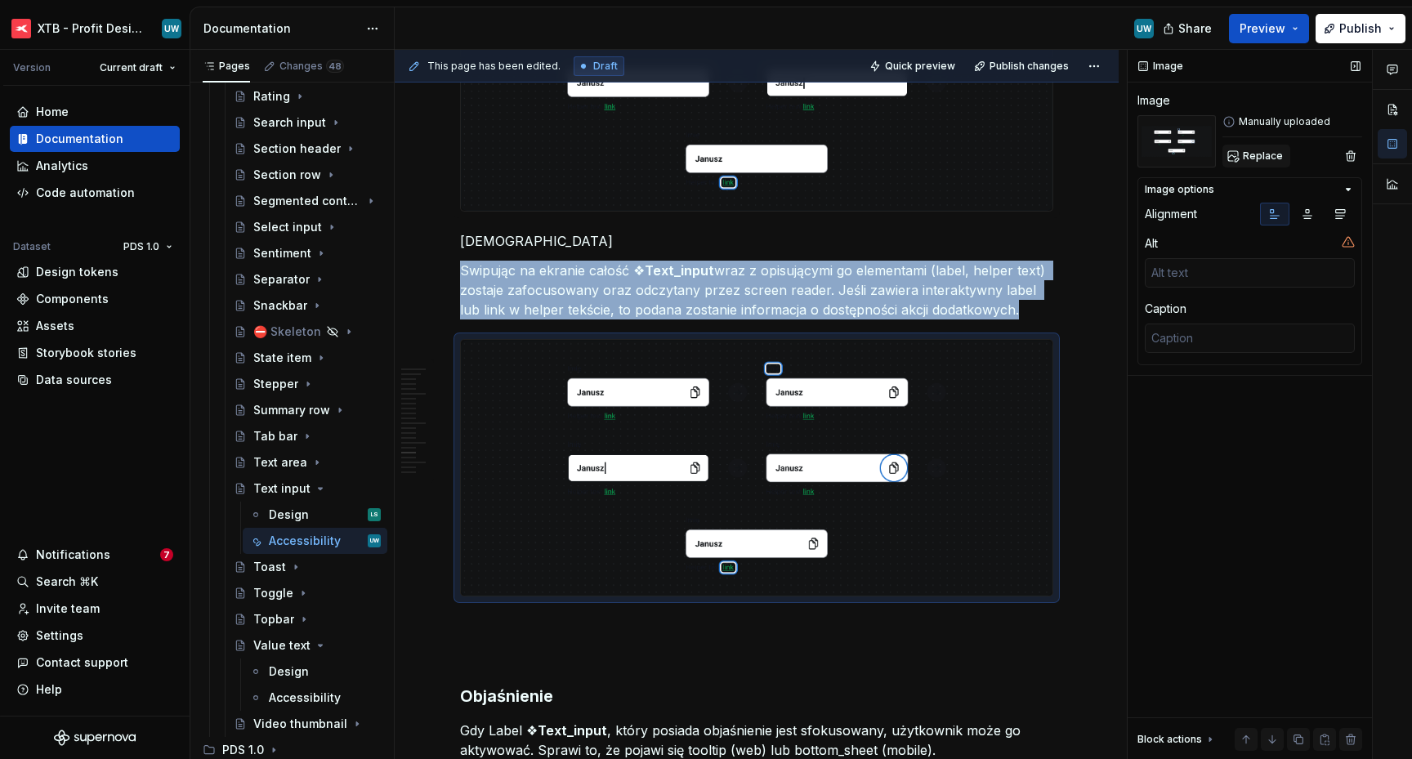
click at [1255, 154] on span "Replace" at bounding box center [1262, 155] width 40 height 13
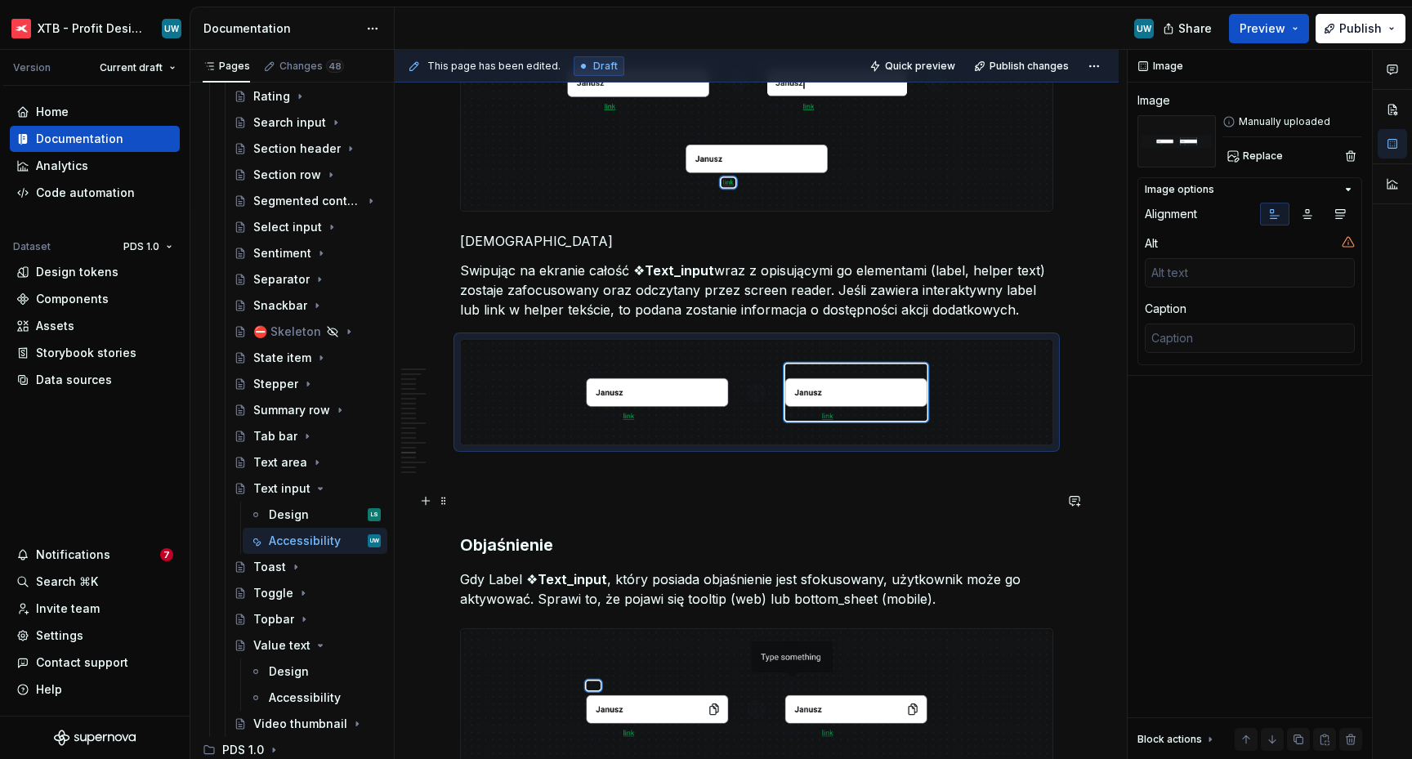
click at [535, 496] on p at bounding box center [756, 504] width 593 height 20
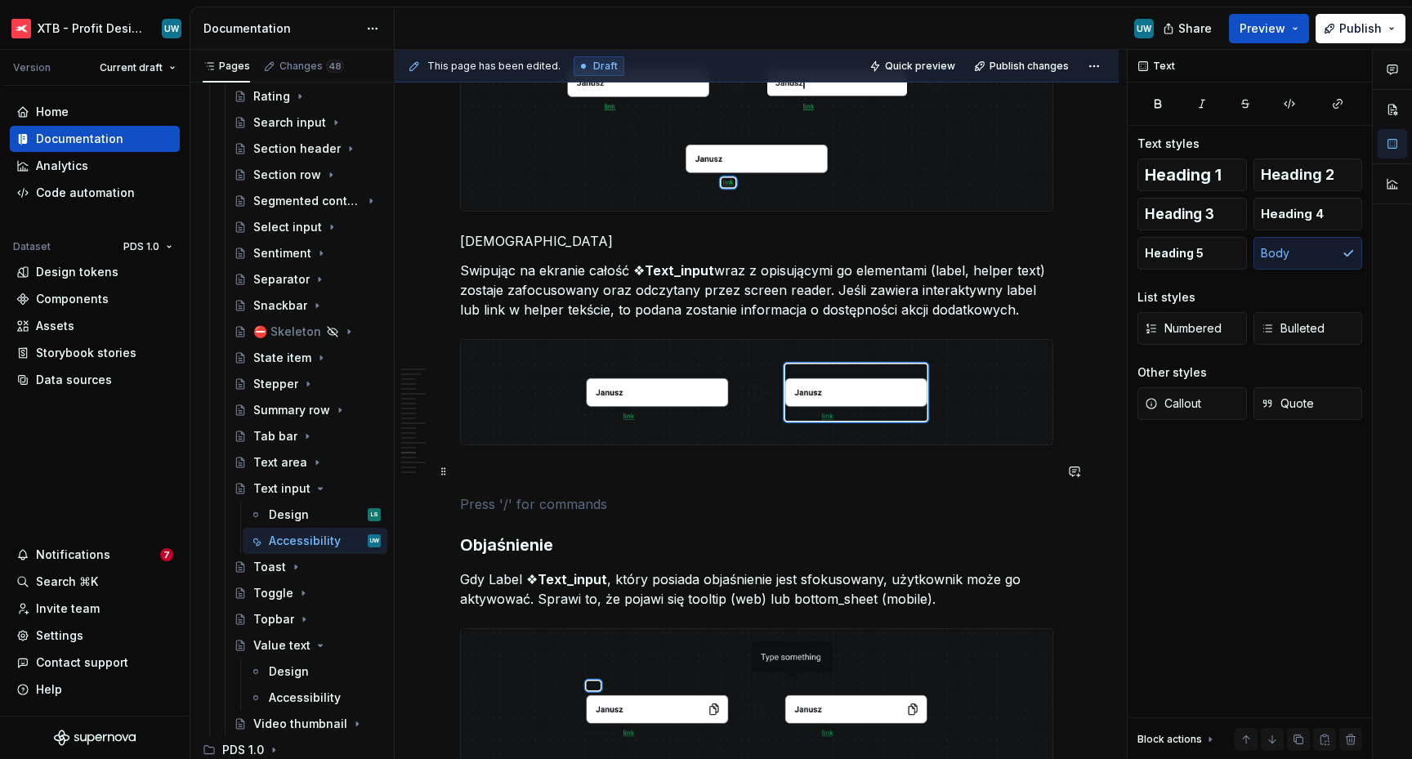
click at [505, 475] on p at bounding box center [756, 475] width 593 height 20
click at [505, 503] on p at bounding box center [756, 504] width 593 height 20
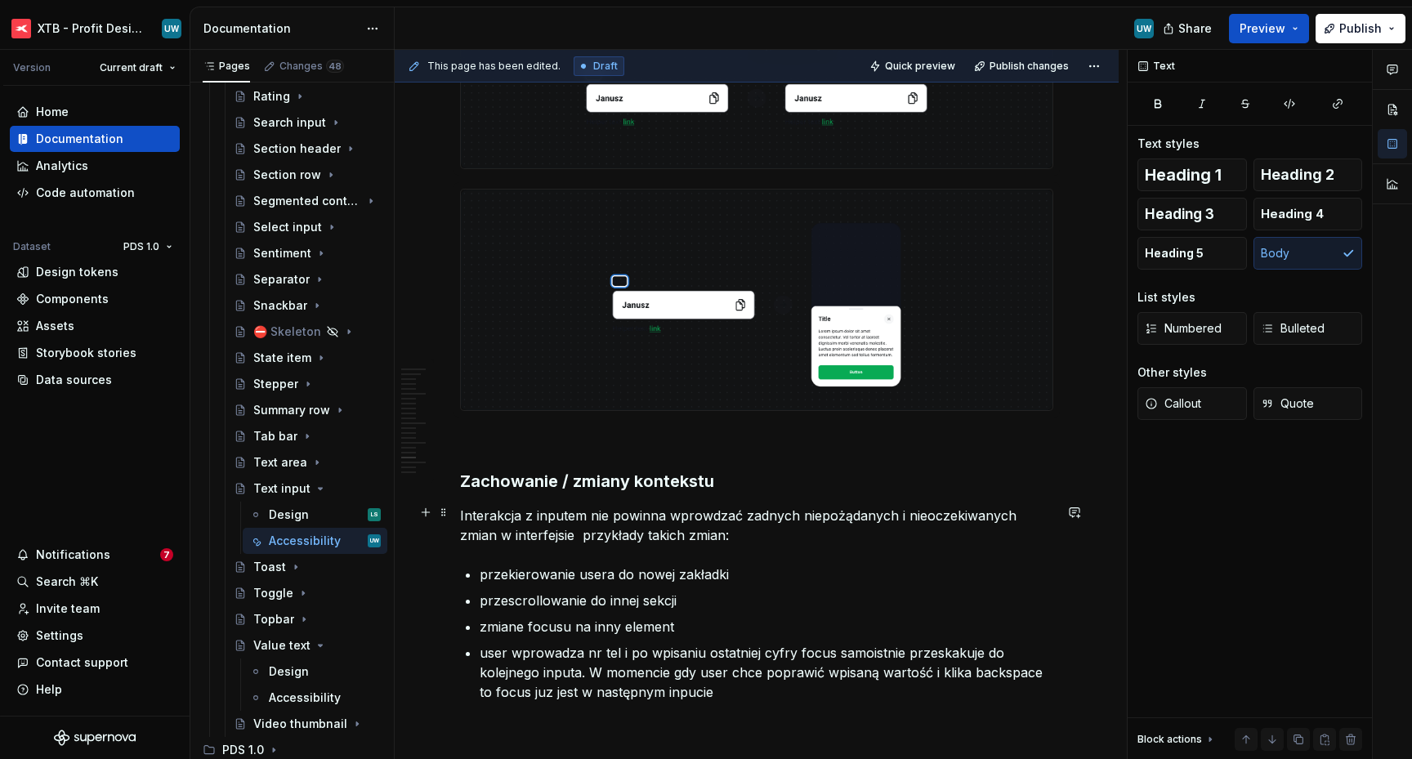
scroll to position [6070, 0]
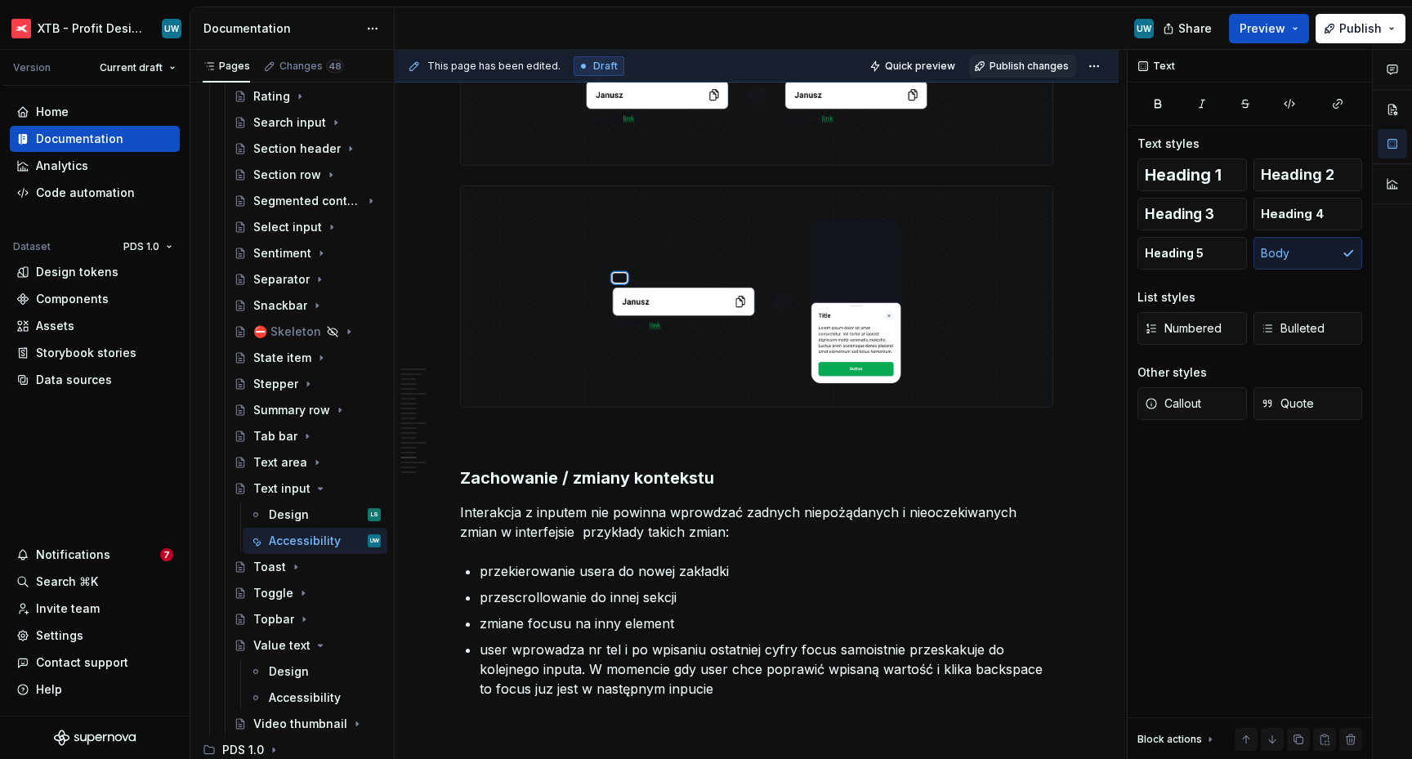
click at [1016, 64] on span "Publish changes" at bounding box center [1028, 66] width 79 height 13
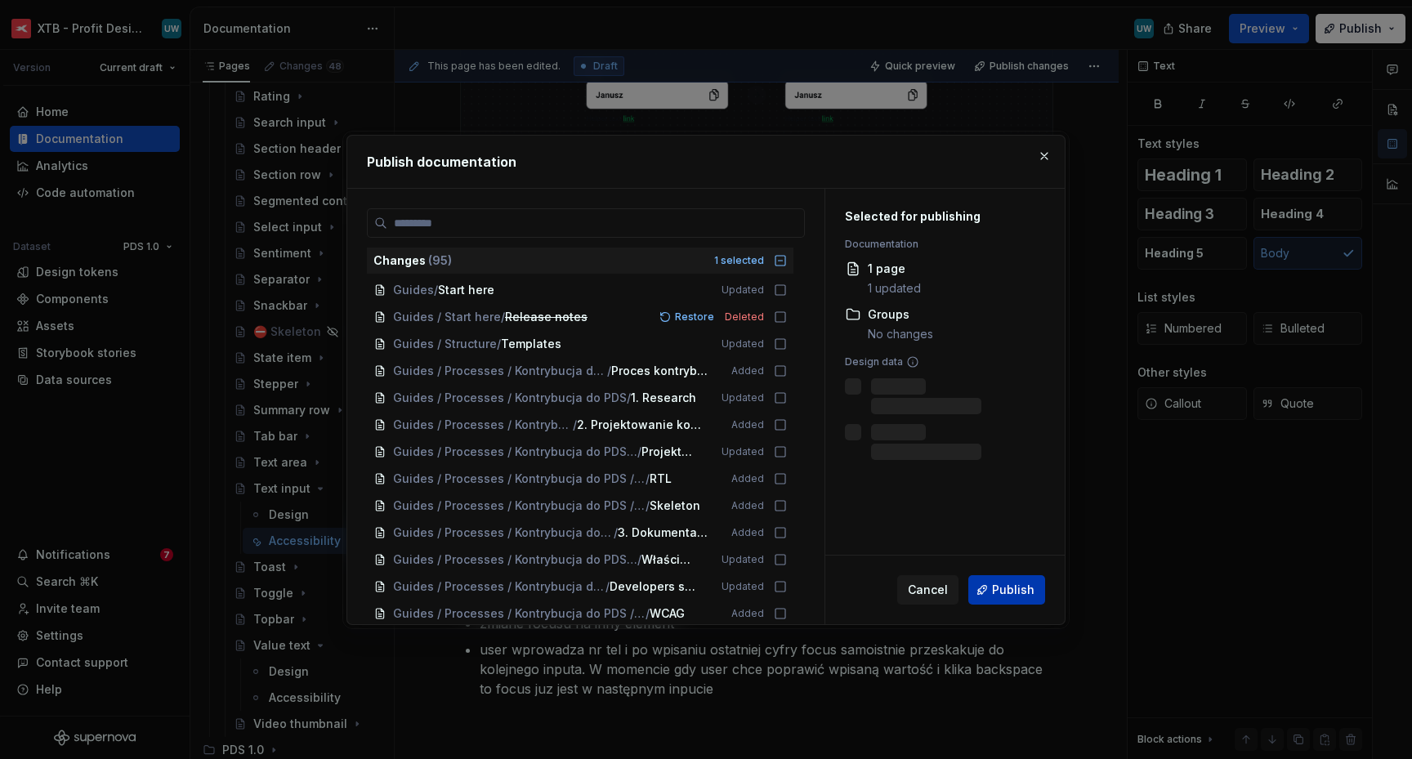
click at [1041, 592] on button "Publish" at bounding box center [1006, 589] width 77 height 29
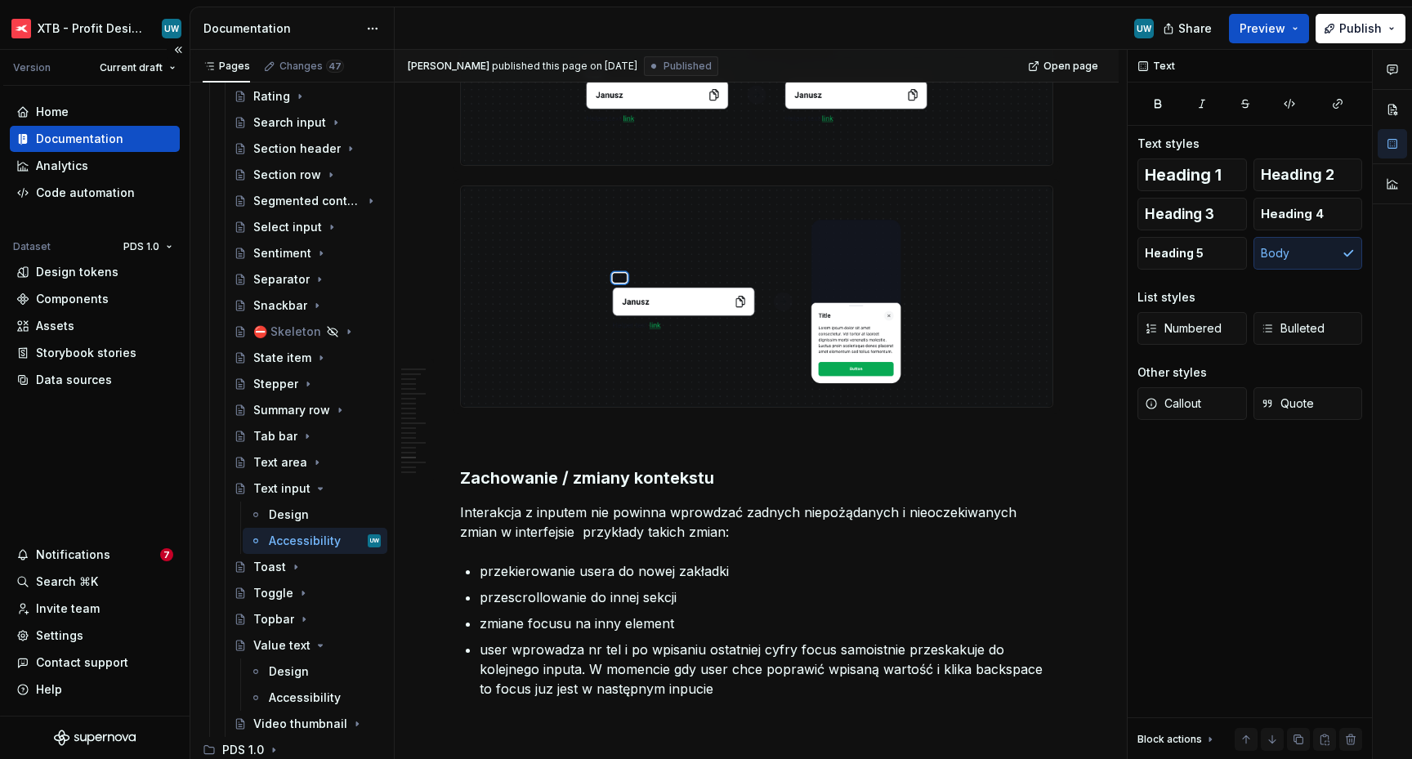
type textarea "*"
